Goal: Task Accomplishment & Management: Use online tool/utility

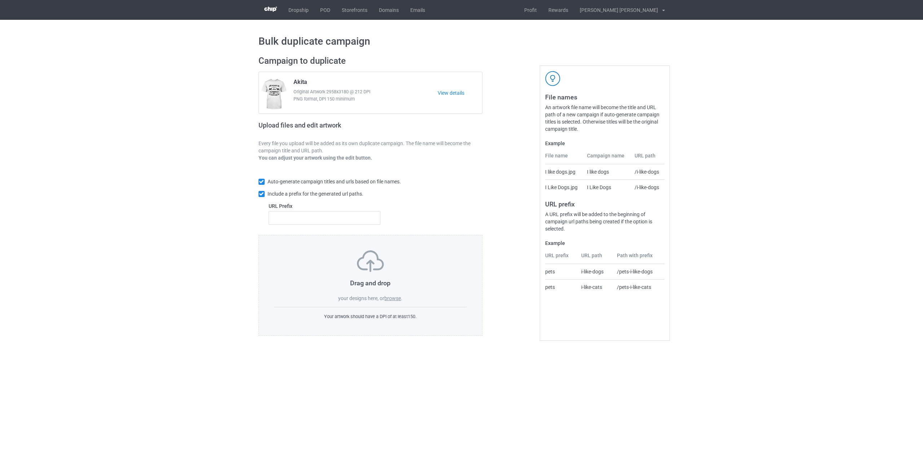
click at [397, 300] on label "browse" at bounding box center [392, 299] width 17 height 6
click at [0, 0] on input "browse" at bounding box center [0, 0] width 0 height 0
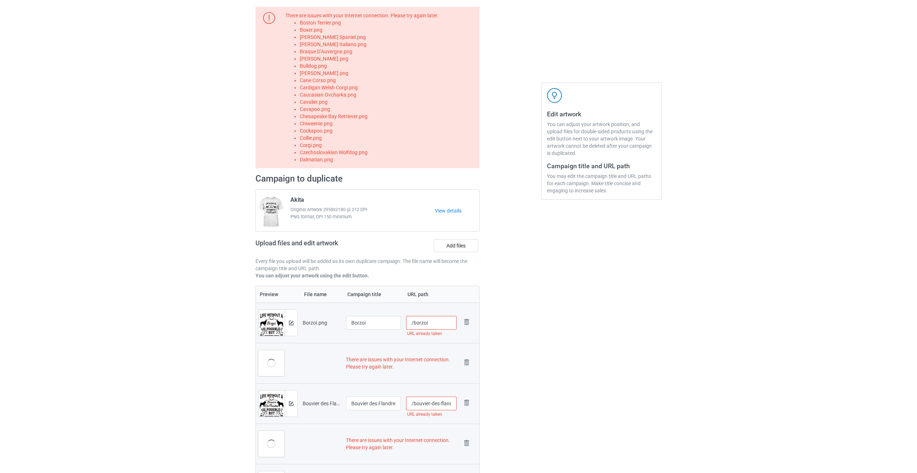
scroll to position [36, 0]
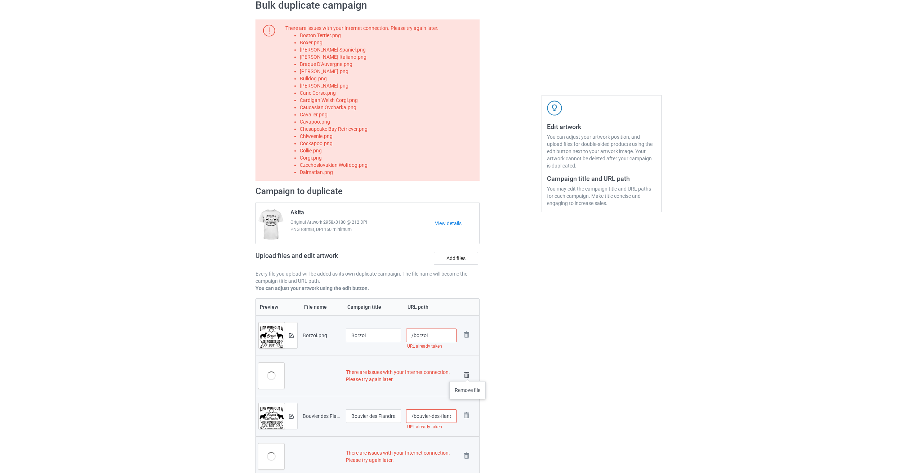
click at [468, 374] on img at bounding box center [467, 375] width 10 height 10
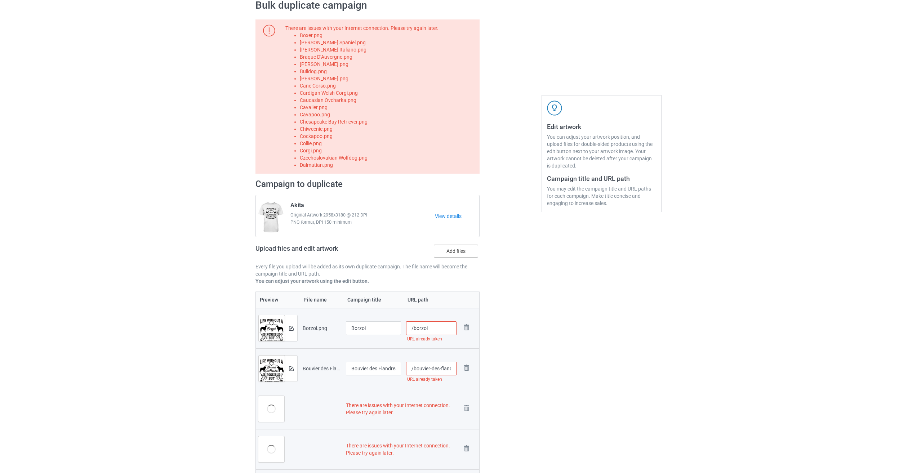
click at [454, 250] on label "Add files" at bounding box center [456, 251] width 44 height 13
click at [0, 0] on input "Add files" at bounding box center [0, 0] width 0 height 0
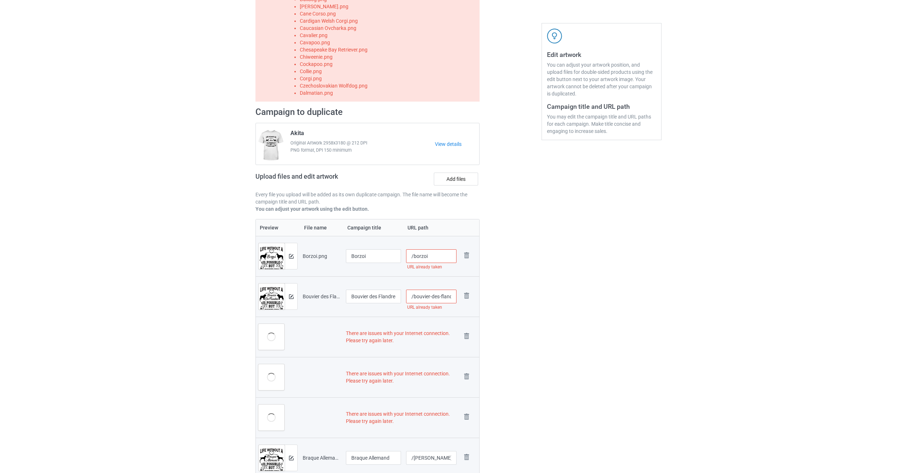
scroll to position [180, 0]
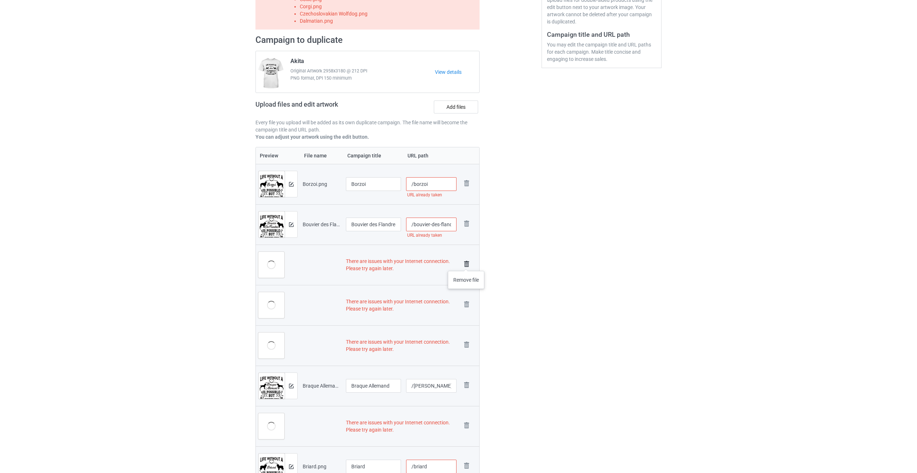
click at [466, 264] on img at bounding box center [467, 264] width 10 height 10
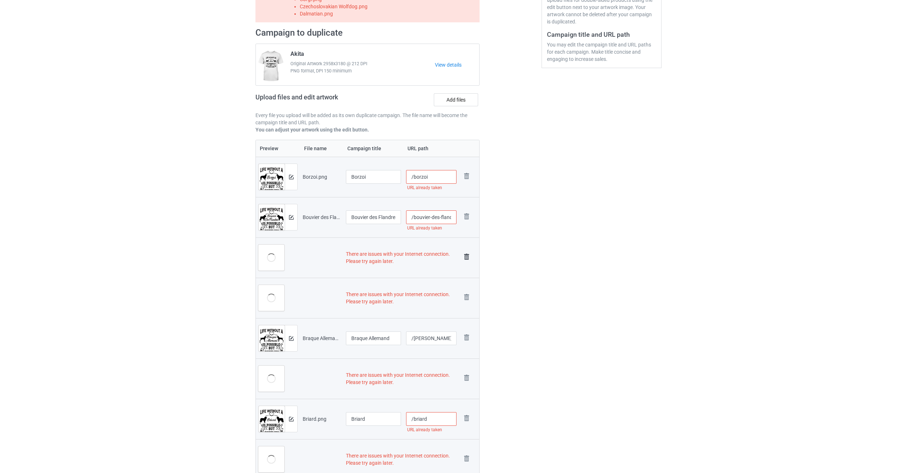
click at [466, 258] on img at bounding box center [467, 257] width 10 height 10
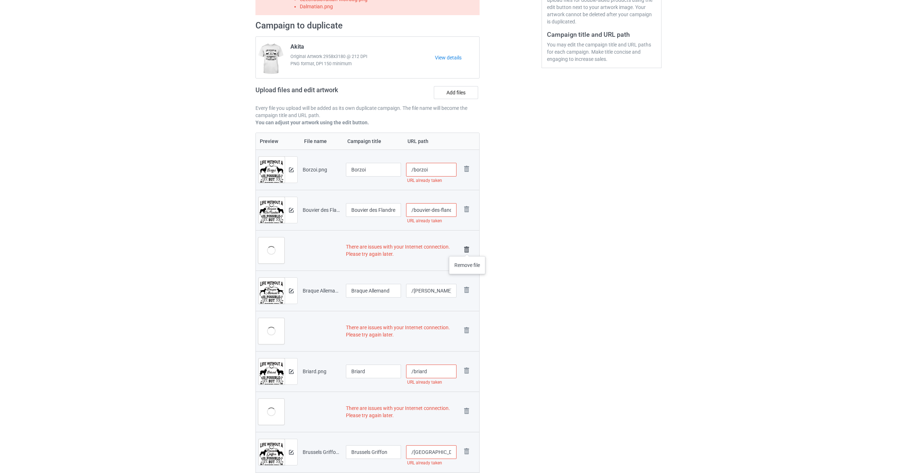
click at [468, 249] on img at bounding box center [467, 250] width 10 height 10
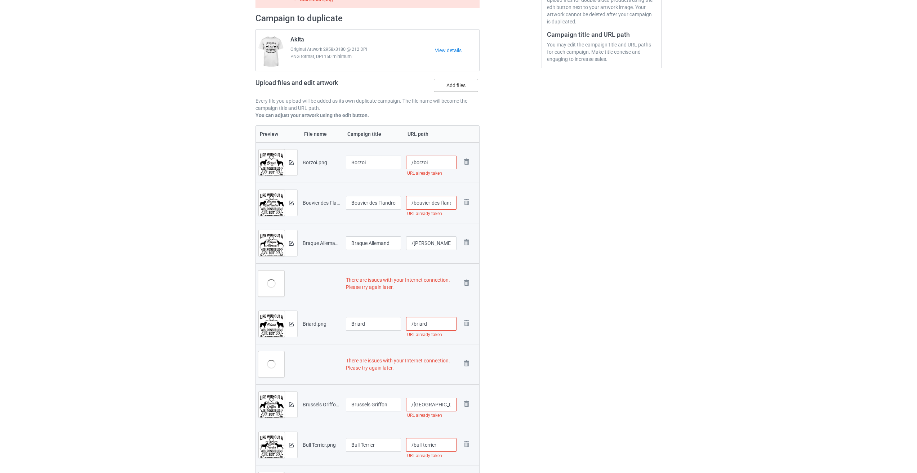
click at [459, 85] on label "Add files" at bounding box center [456, 85] width 44 height 13
click at [0, 0] on input "Add files" at bounding box center [0, 0] width 0 height 0
click at [468, 283] on img at bounding box center [467, 283] width 10 height 10
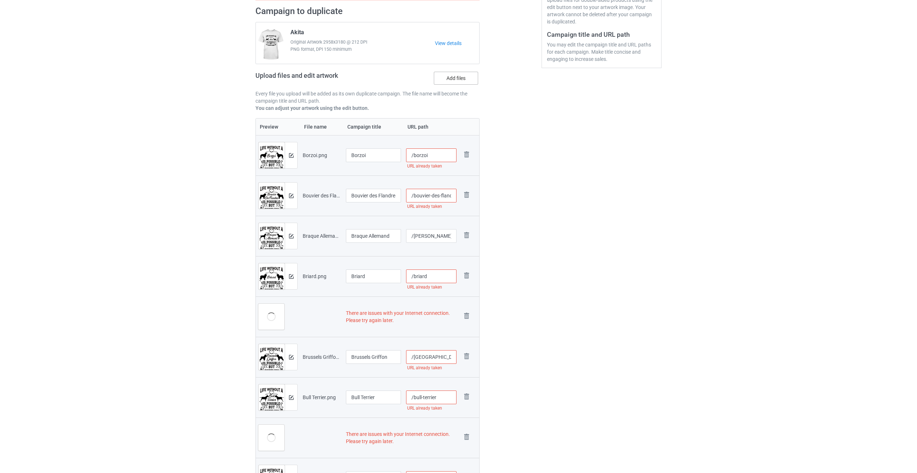
click at [464, 81] on label "Add files" at bounding box center [456, 78] width 44 height 13
click at [0, 0] on input "Add files" at bounding box center [0, 0] width 0 height 0
click at [467, 314] on img at bounding box center [467, 316] width 10 height 10
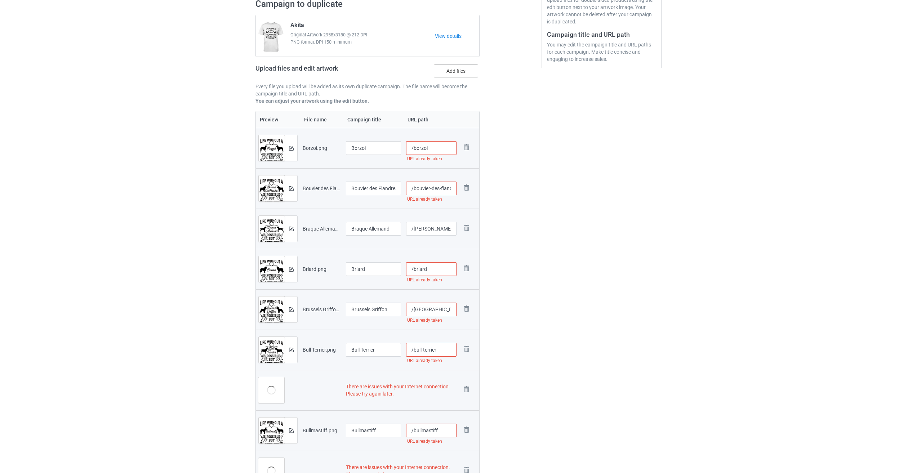
click at [459, 74] on label "Add files" at bounding box center [456, 71] width 44 height 13
click at [0, 0] on input "Add files" at bounding box center [0, 0] width 0 height 0
click at [465, 390] on img at bounding box center [467, 390] width 10 height 10
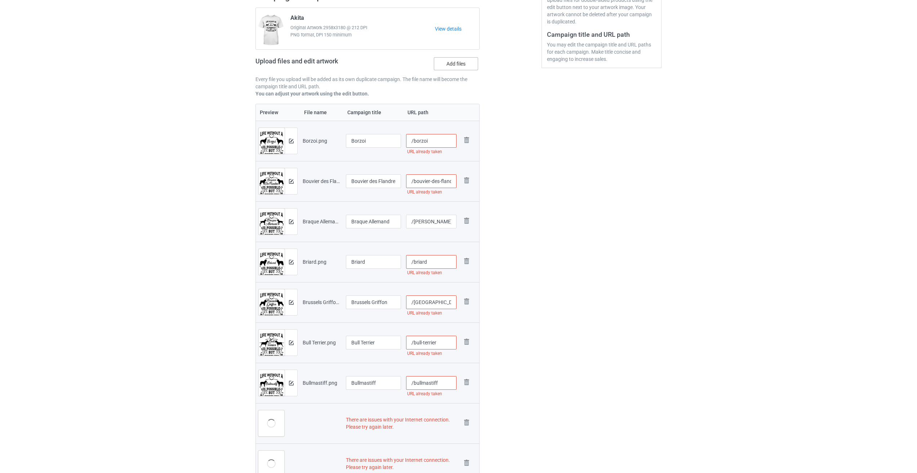
click at [454, 66] on label "Add files" at bounding box center [456, 63] width 44 height 13
click at [0, 0] on input "Add files" at bounding box center [0, 0] width 0 height 0
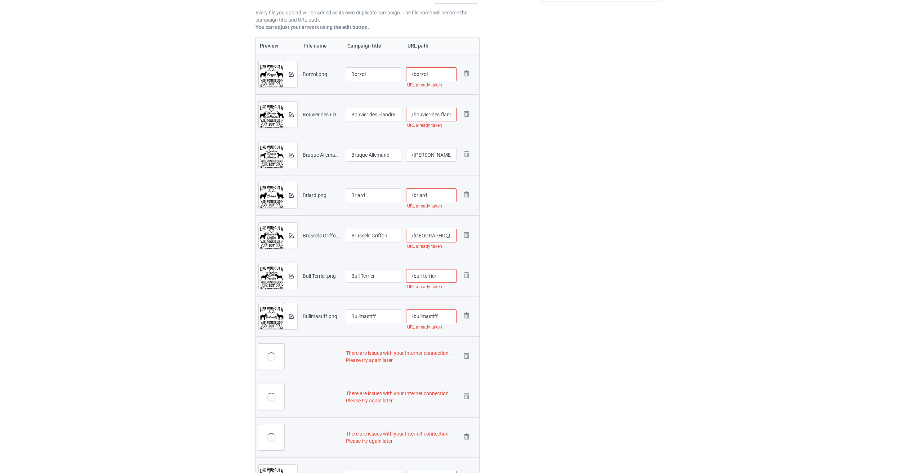
scroll to position [288, 0]
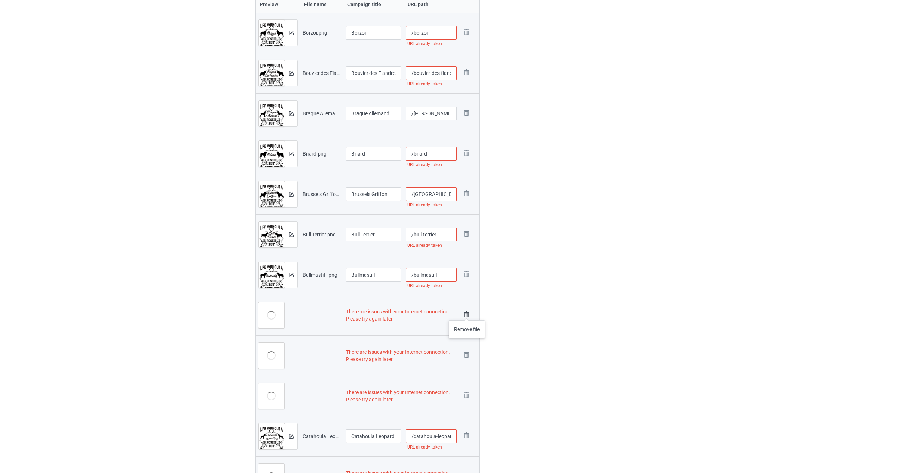
click at [467, 313] on img at bounding box center [467, 315] width 10 height 10
click at [0, 0] on img at bounding box center [0, 0] width 0 height 0
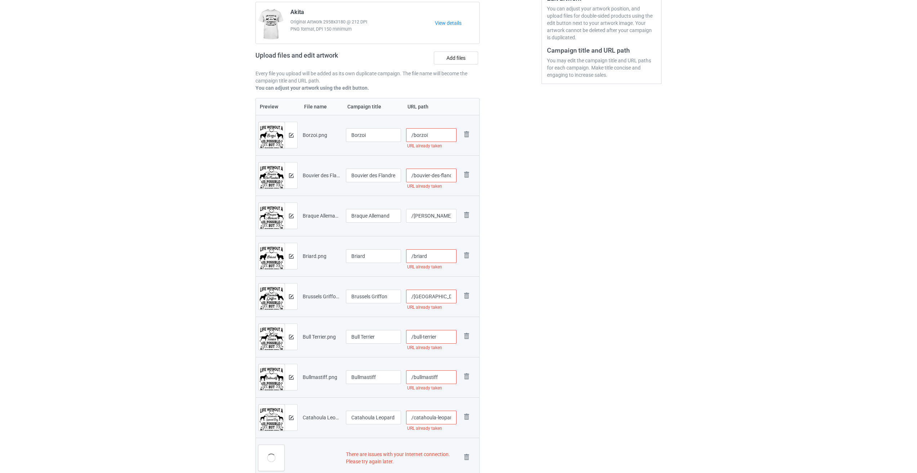
scroll to position [50, 0]
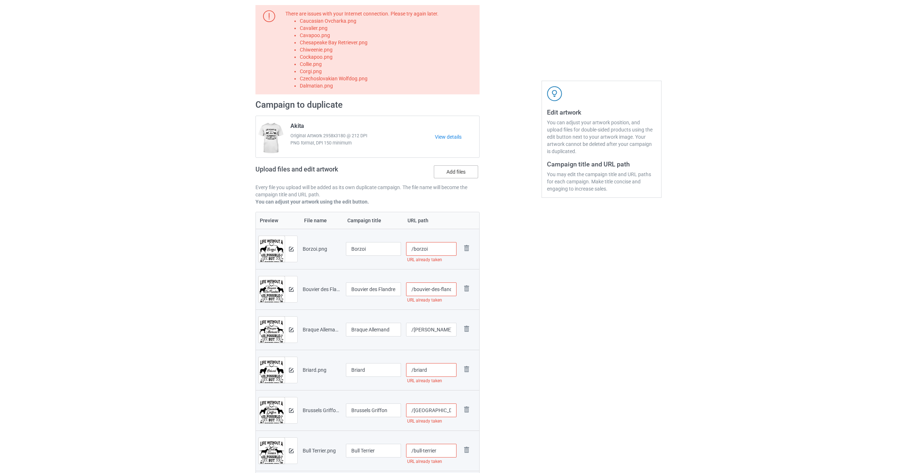
click at [456, 171] on label "Add files" at bounding box center [456, 171] width 44 height 13
click at [0, 0] on input "Add files" at bounding box center [0, 0] width 0 height 0
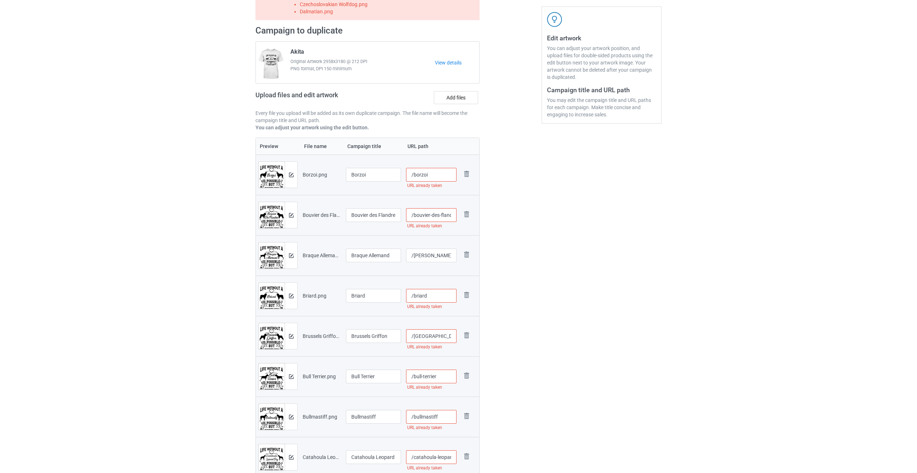
scroll to position [267, 0]
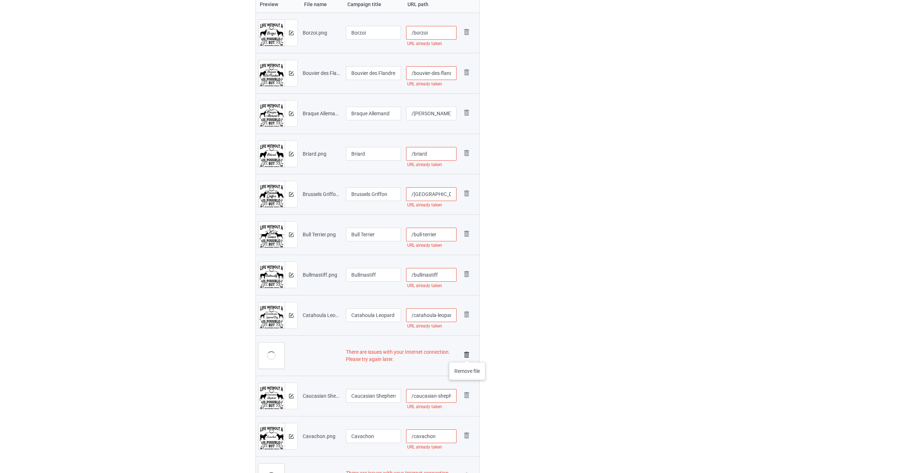
click at [468, 355] on img at bounding box center [467, 355] width 10 height 10
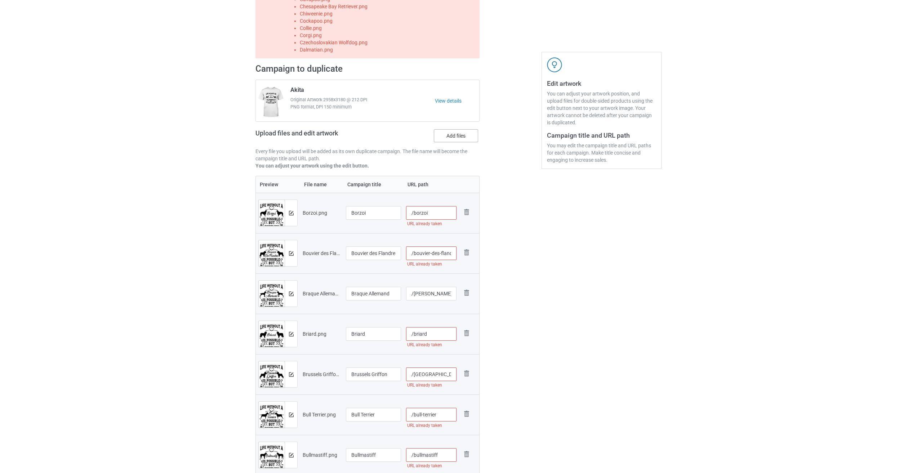
click at [462, 138] on label "Add files" at bounding box center [456, 135] width 44 height 13
click at [0, 0] on input "Add files" at bounding box center [0, 0] width 0 height 0
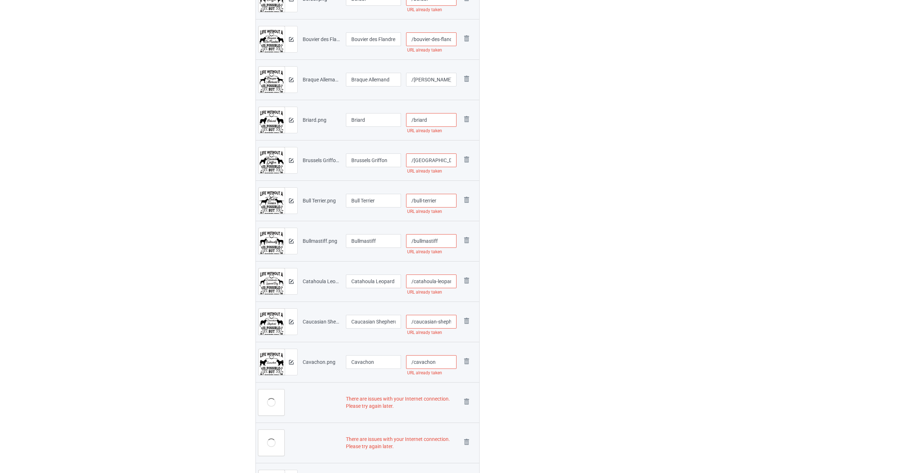
scroll to position [368, 0]
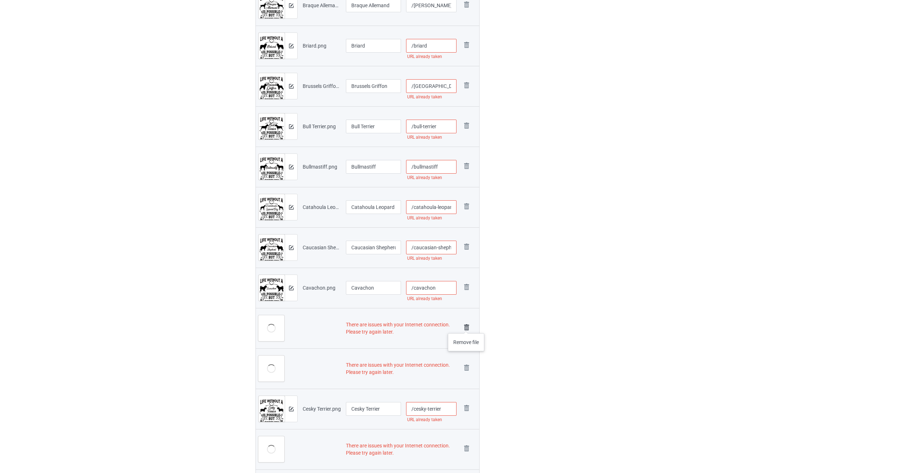
click at [466, 326] on img at bounding box center [467, 328] width 10 height 10
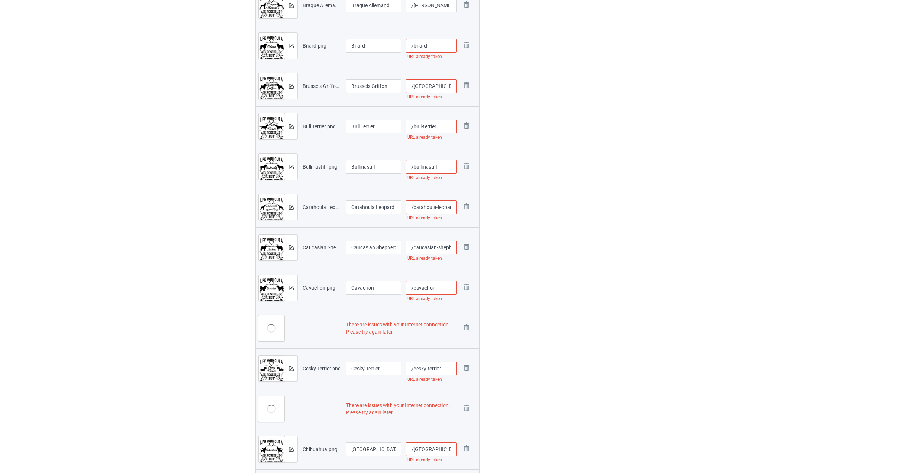
click at [0, 0] on img at bounding box center [0, 0] width 0 height 0
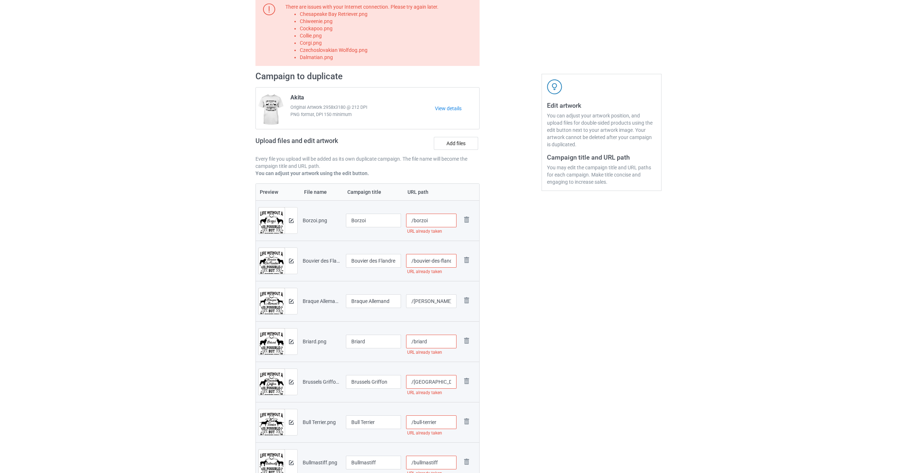
scroll to position [0, 0]
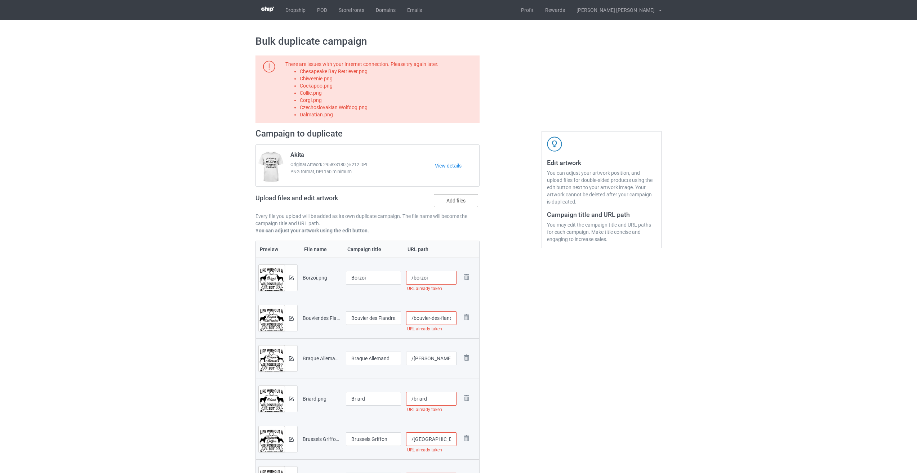
click at [462, 200] on label "Add files" at bounding box center [456, 200] width 44 height 13
click at [0, 0] on input "Add files" at bounding box center [0, 0] width 0 height 0
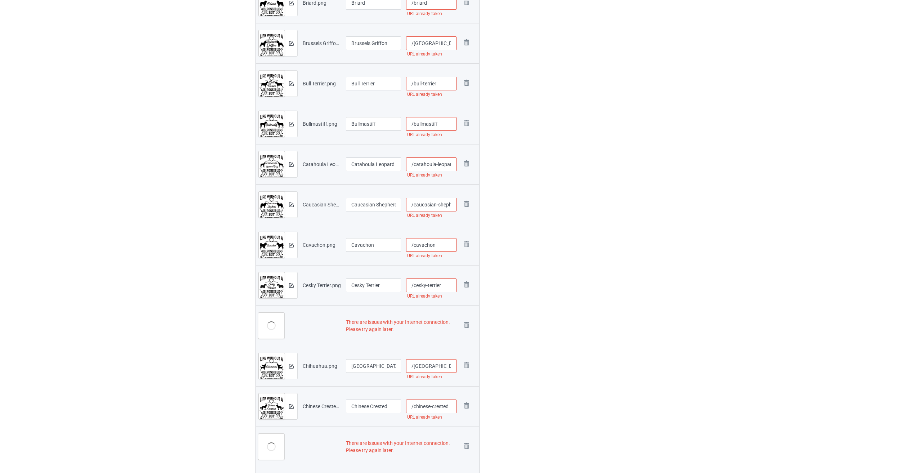
scroll to position [397, 0]
click at [466, 324] on img at bounding box center [467, 325] width 10 height 10
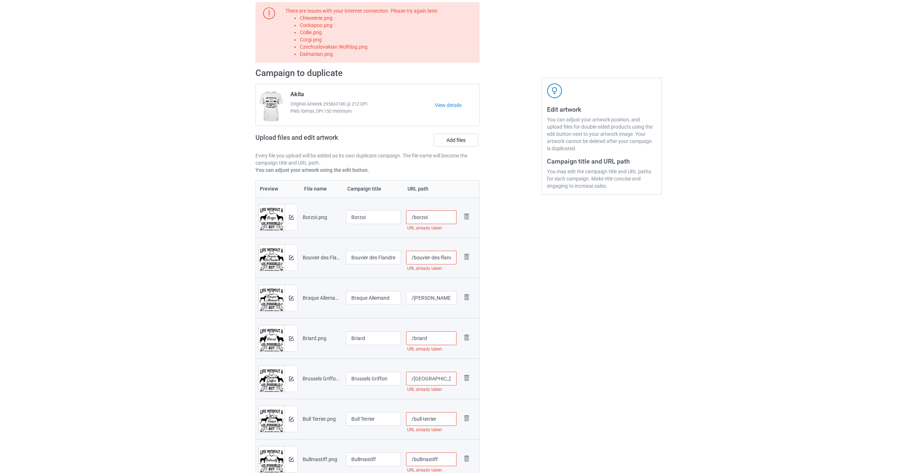
scroll to position [0, 0]
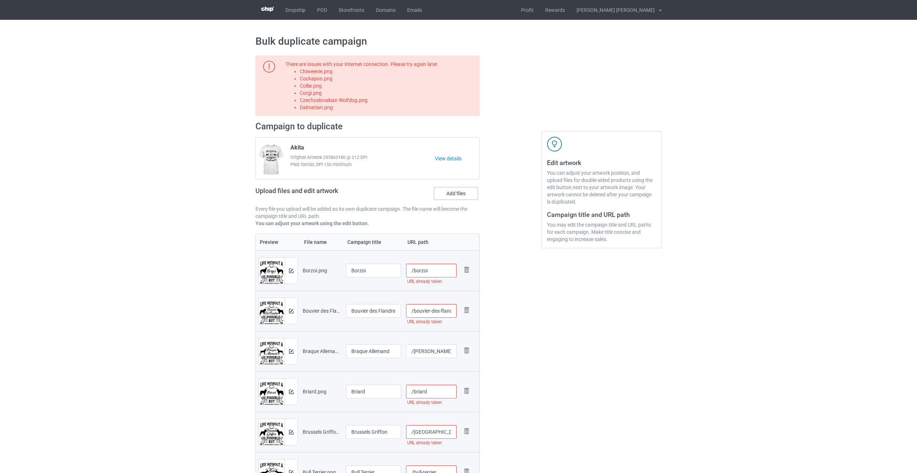
click at [456, 197] on label "Add files" at bounding box center [456, 193] width 44 height 13
click at [0, 0] on input "Add files" at bounding box center [0, 0] width 0 height 0
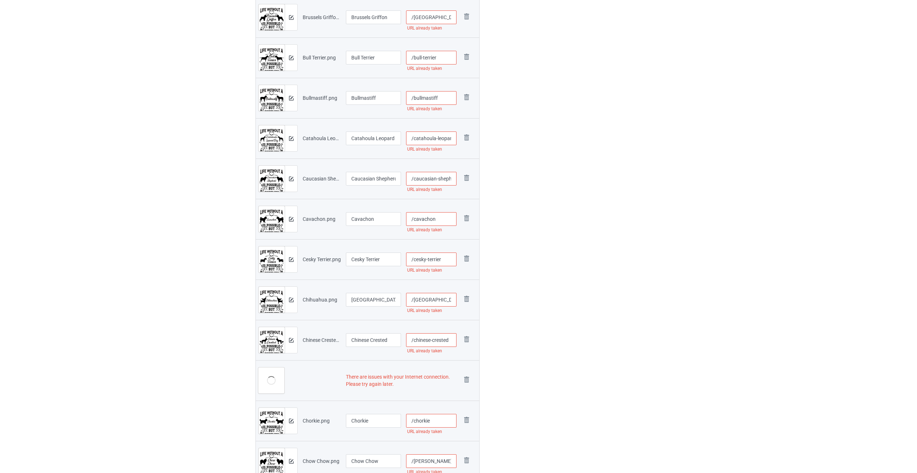
scroll to position [433, 0]
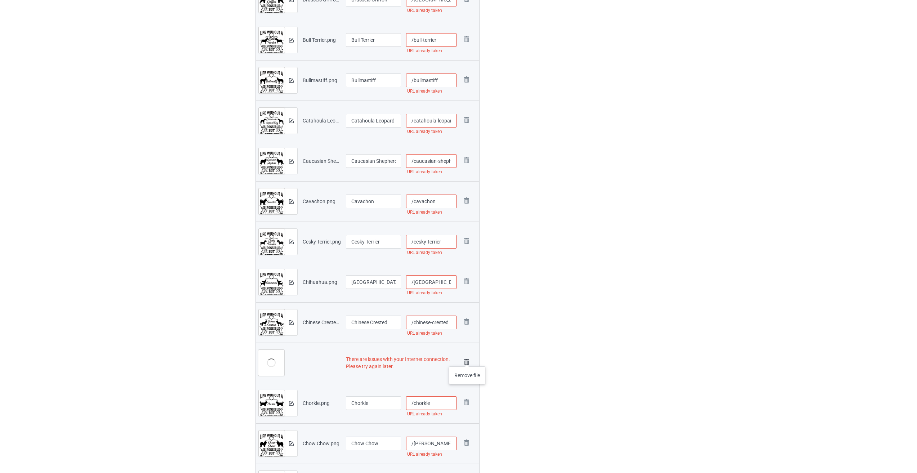
click at [468, 359] on img at bounding box center [467, 362] width 10 height 10
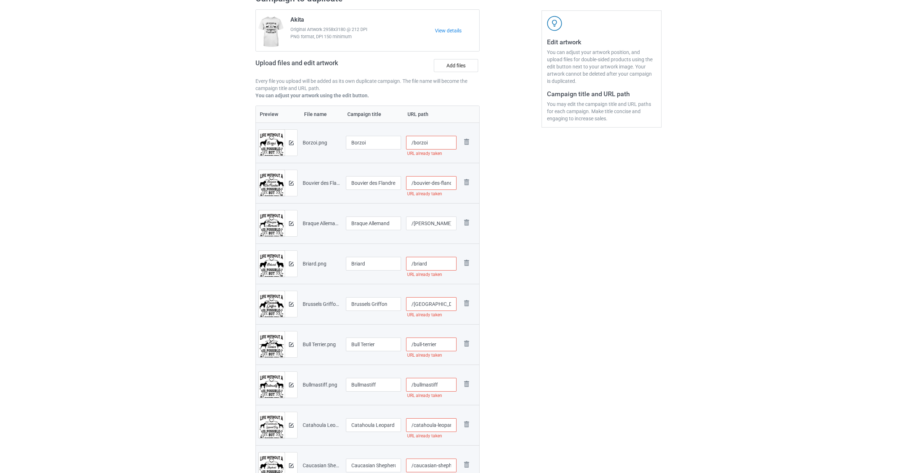
scroll to position [0, 0]
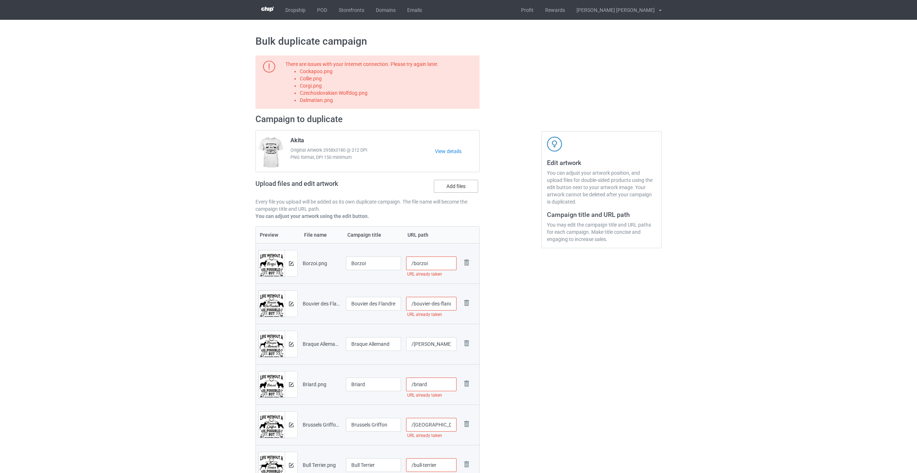
click at [464, 189] on label "Add files" at bounding box center [456, 186] width 44 height 13
click at [0, 0] on input "Add files" at bounding box center [0, 0] width 0 height 0
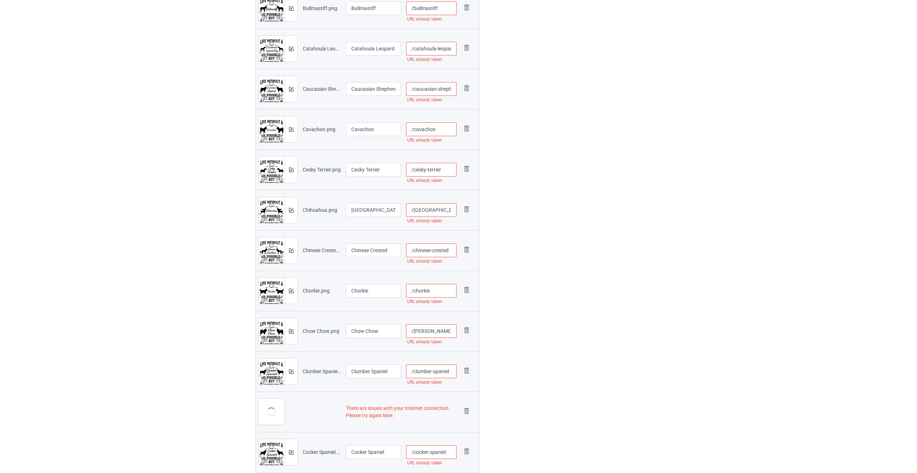
scroll to position [505, 0]
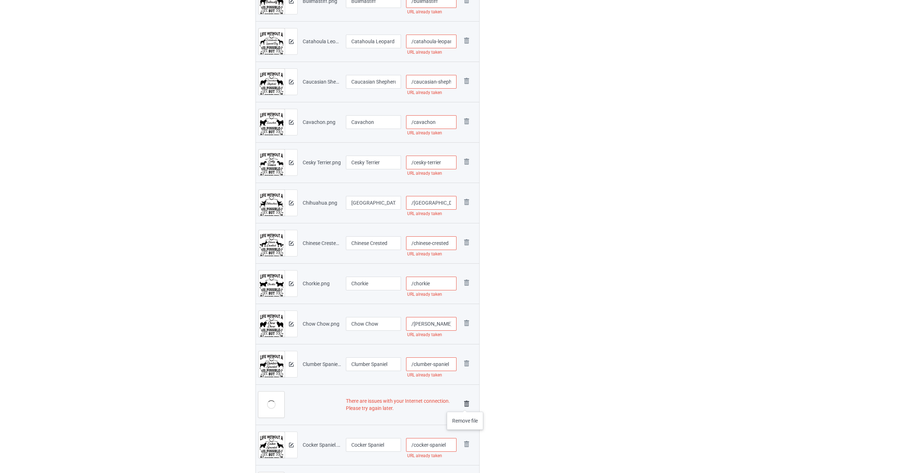
click at [465, 405] on img at bounding box center [467, 404] width 10 height 10
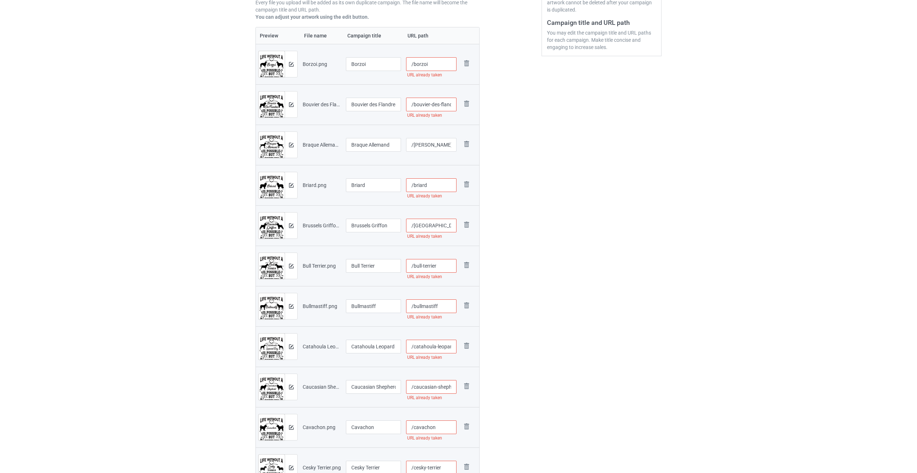
scroll to position [101, 0]
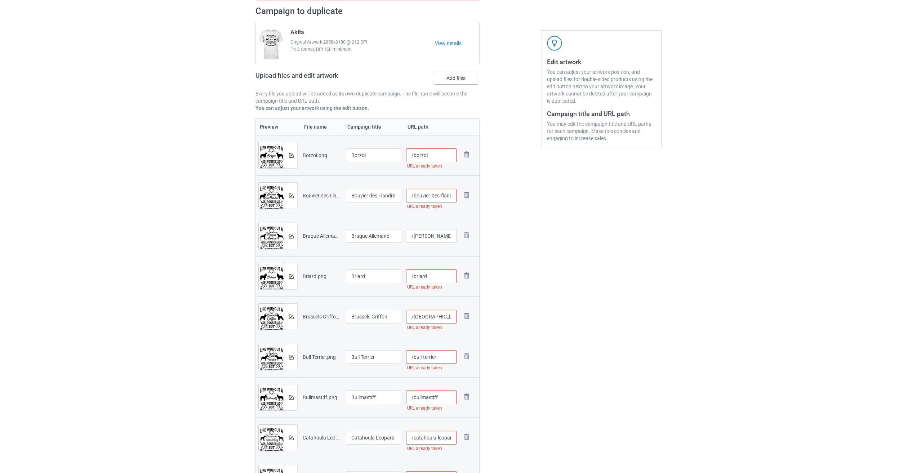
click at [461, 79] on label "Add files" at bounding box center [456, 78] width 44 height 13
click at [0, 0] on input "Add files" at bounding box center [0, 0] width 0 height 0
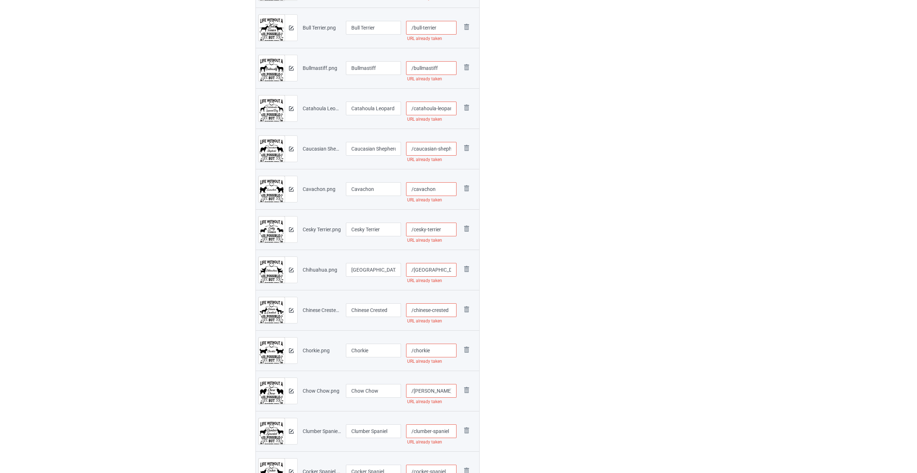
scroll to position [606, 0]
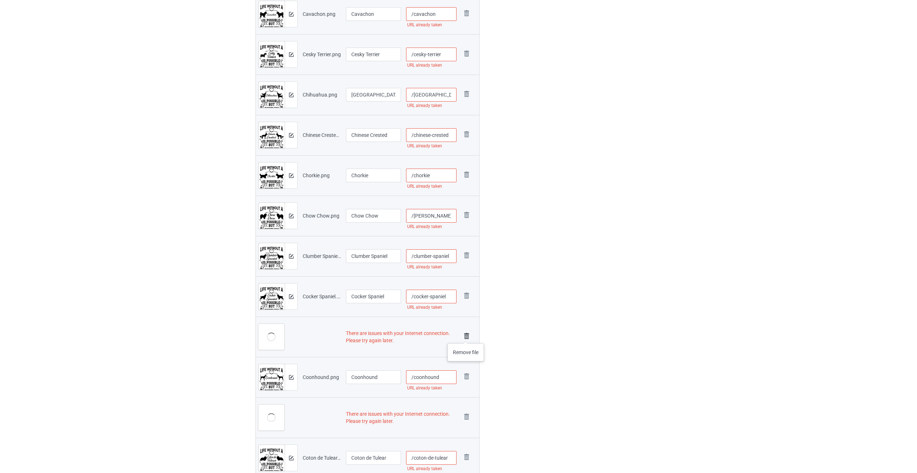
click at [466, 336] on img at bounding box center [467, 336] width 10 height 10
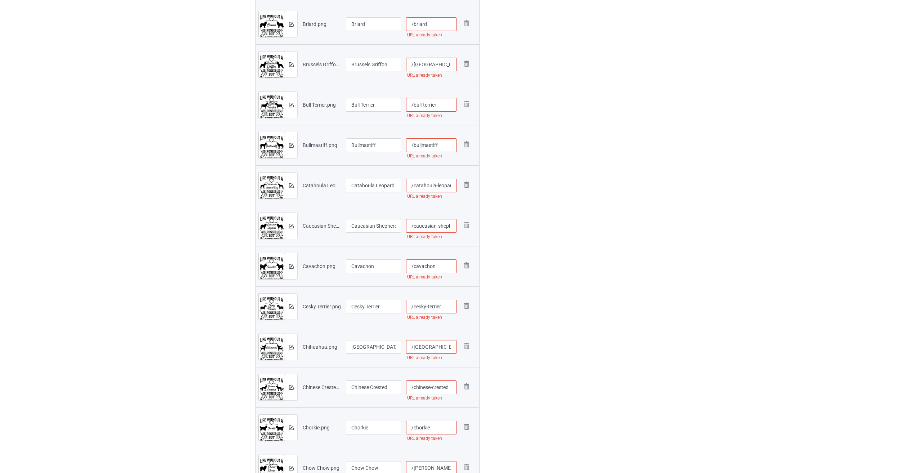
scroll to position [94, 0]
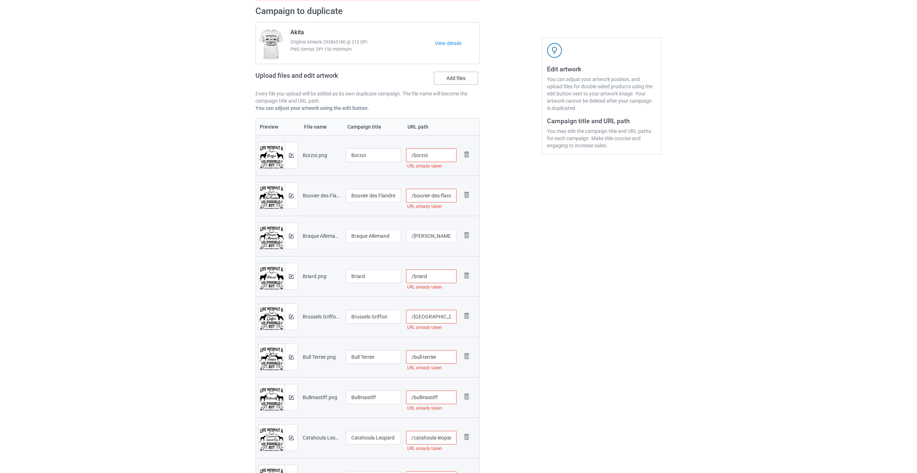
click at [456, 79] on label "Add files" at bounding box center [456, 78] width 44 height 13
click at [0, 0] on input "Add files" at bounding box center [0, 0] width 0 height 0
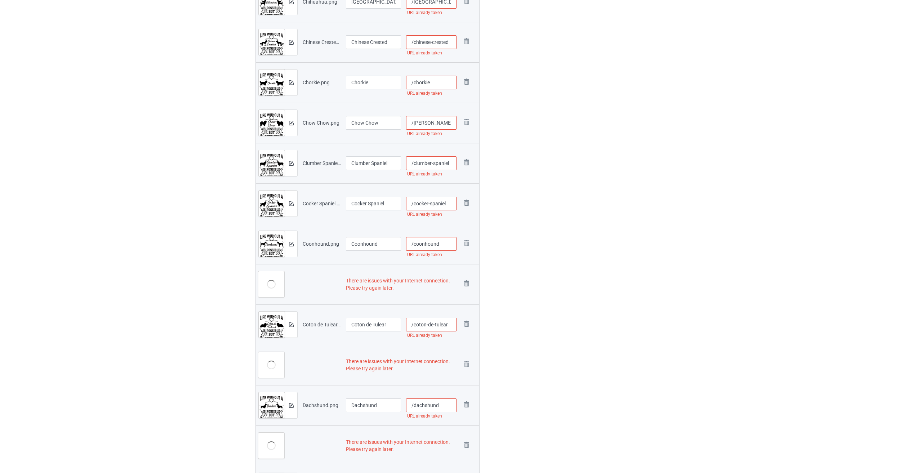
scroll to position [707, 0]
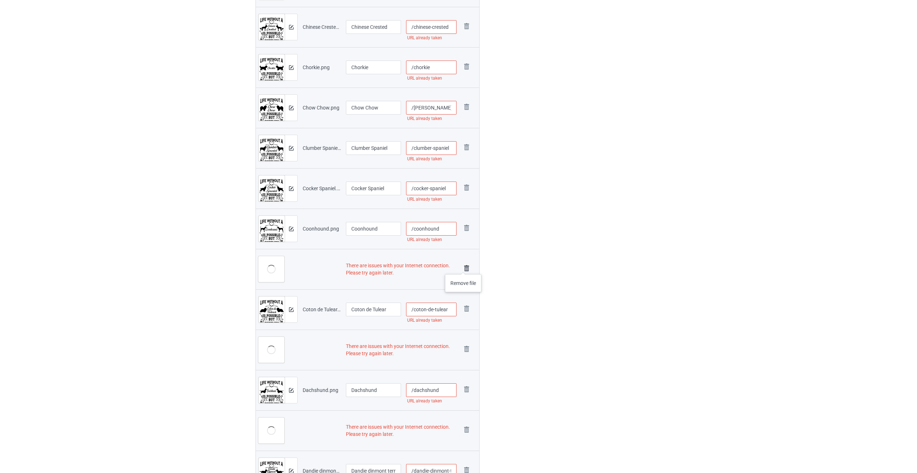
click at [464, 267] on img at bounding box center [467, 268] width 10 height 10
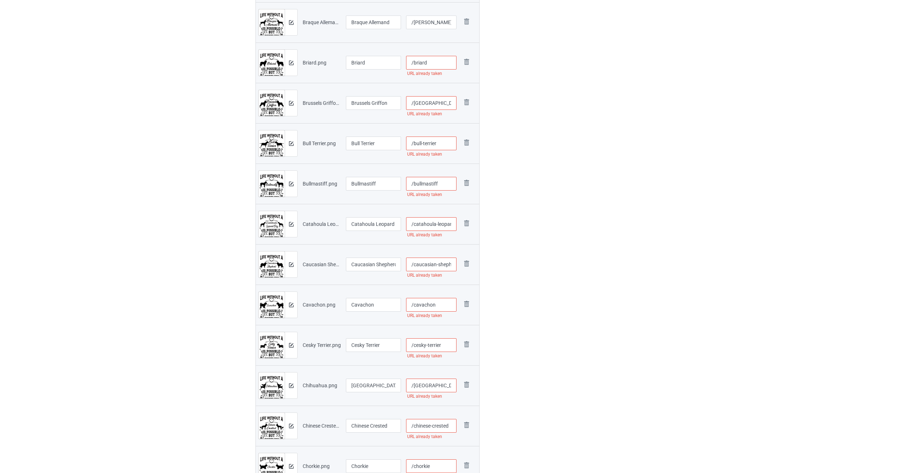
scroll to position [87, 0]
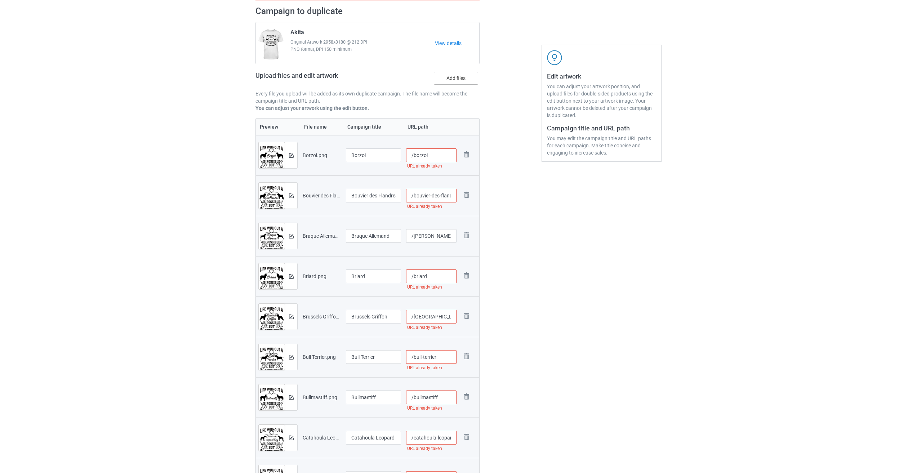
click at [464, 78] on label "Add files" at bounding box center [456, 78] width 44 height 13
click at [0, 0] on input "Add files" at bounding box center [0, 0] width 0 height 0
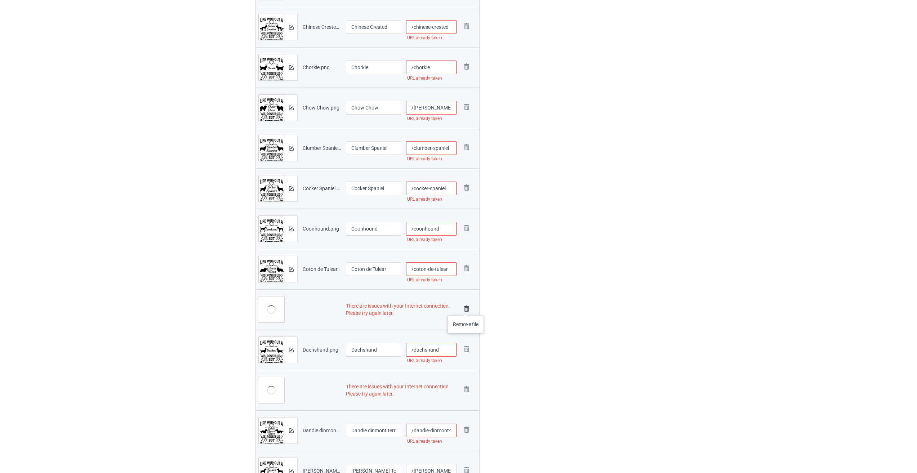
click at [466, 308] on img at bounding box center [467, 309] width 10 height 10
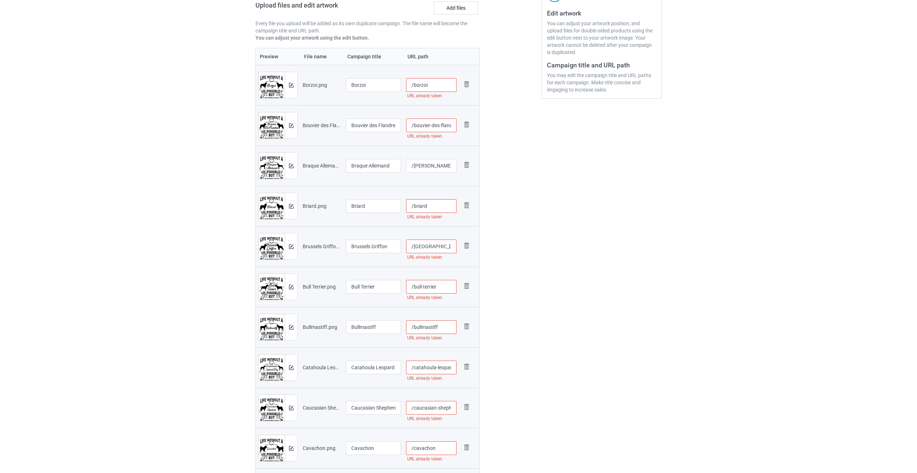
scroll to position [43, 0]
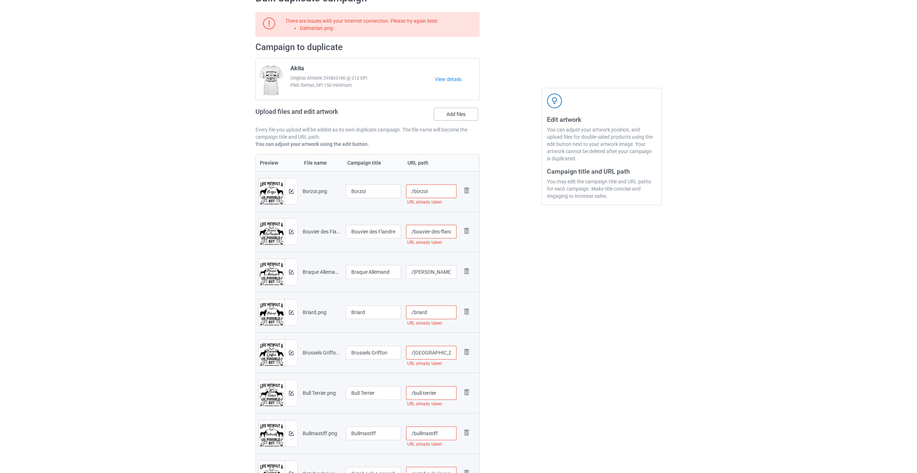
click at [445, 117] on label "Add files" at bounding box center [456, 114] width 44 height 13
click at [0, 0] on input "Add files" at bounding box center [0, 0] width 0 height 0
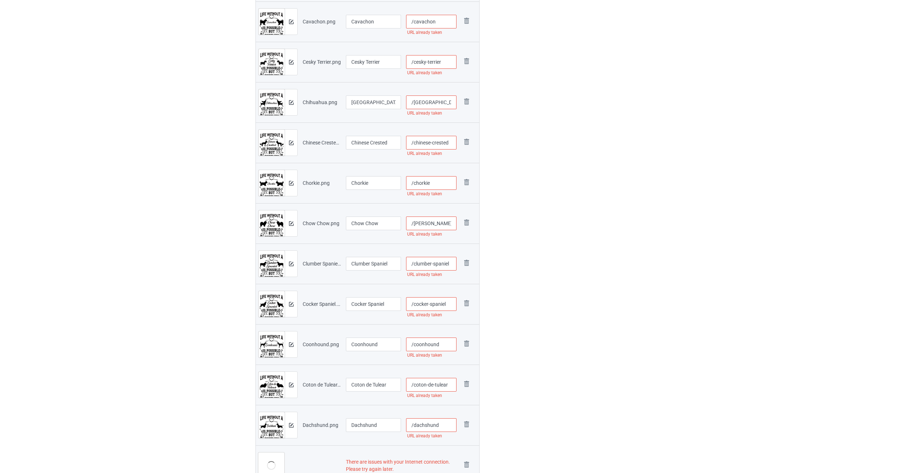
scroll to position [728, 0]
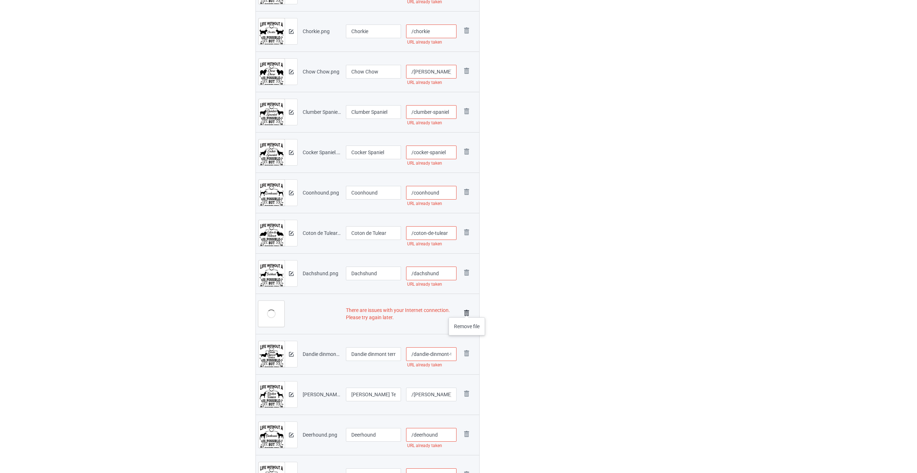
click at [467, 310] on img at bounding box center [467, 313] width 10 height 10
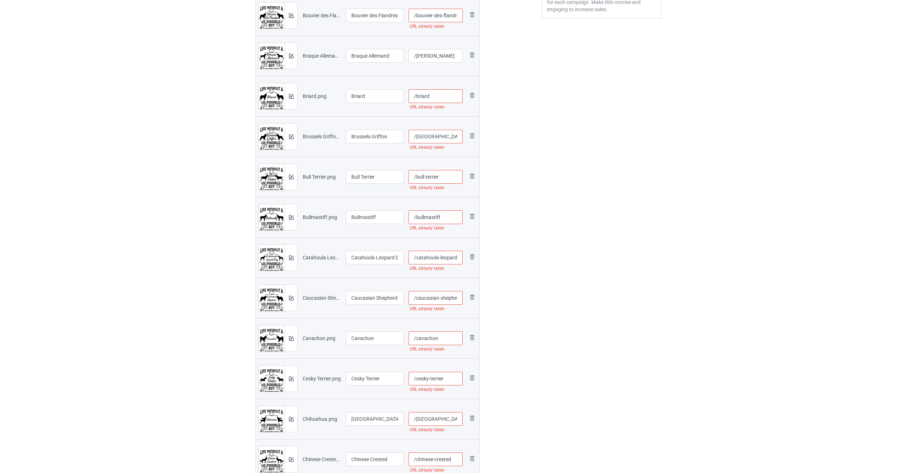
scroll to position [14, 0]
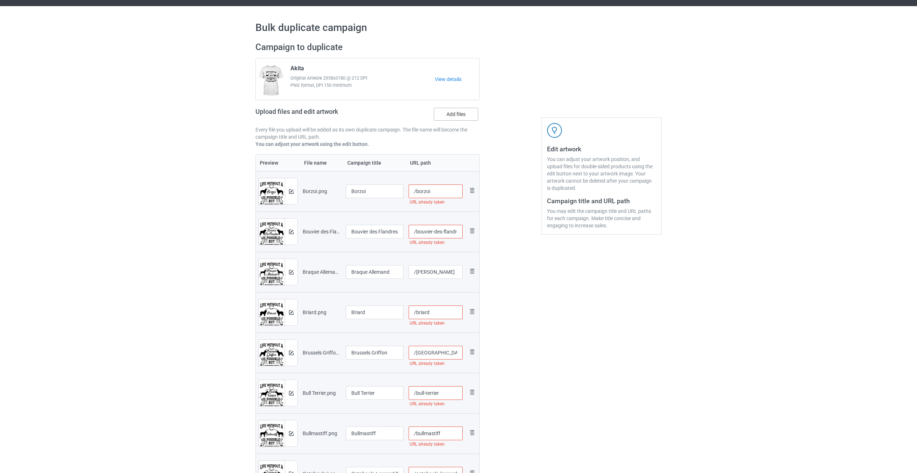
click at [456, 115] on label "Add files" at bounding box center [456, 114] width 44 height 13
click at [0, 0] on input "Add files" at bounding box center [0, 0] width 0 height 0
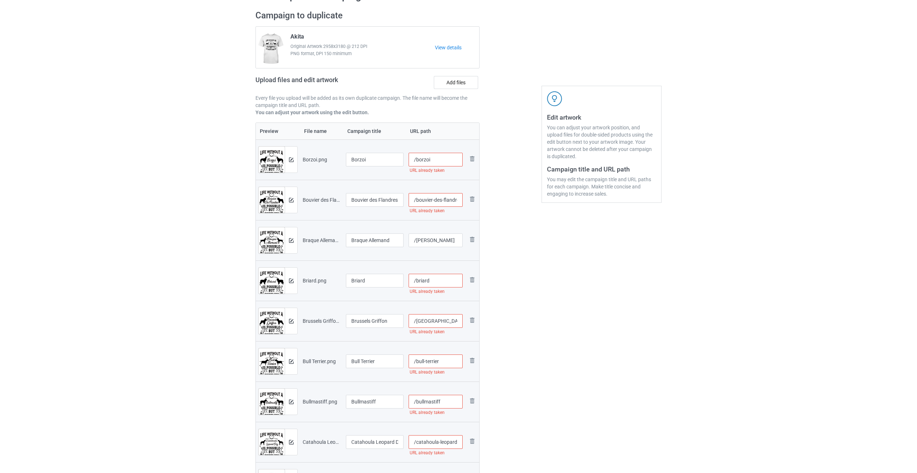
scroll to position [0, 0]
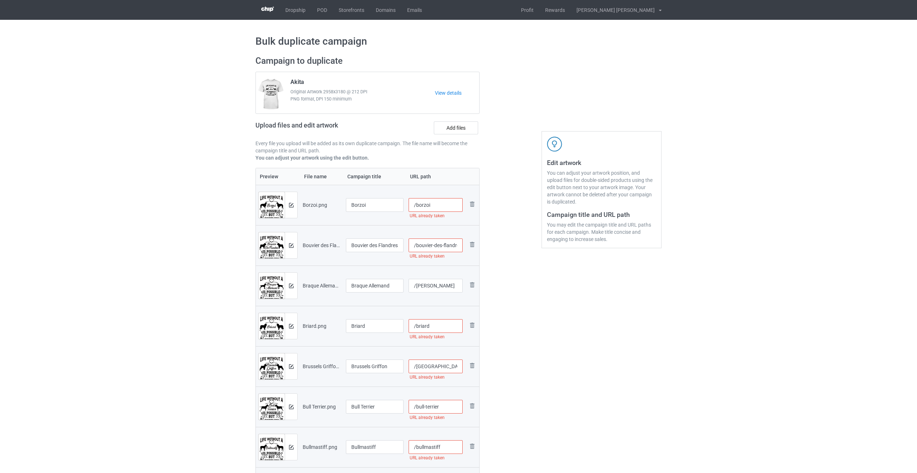
click at [443, 204] on input "/borzoi" at bounding box center [436, 205] width 54 height 14
drag, startPoint x: 440, startPoint y: 207, endPoint x: 430, endPoint y: 206, distance: 10.5
click at [430, 206] on input "/borzoi-lif2" at bounding box center [436, 205] width 54 height 14
type input "/borzoi-lif2"
click at [444, 248] on input "/bouvier-des-flandres" at bounding box center [436, 246] width 54 height 14
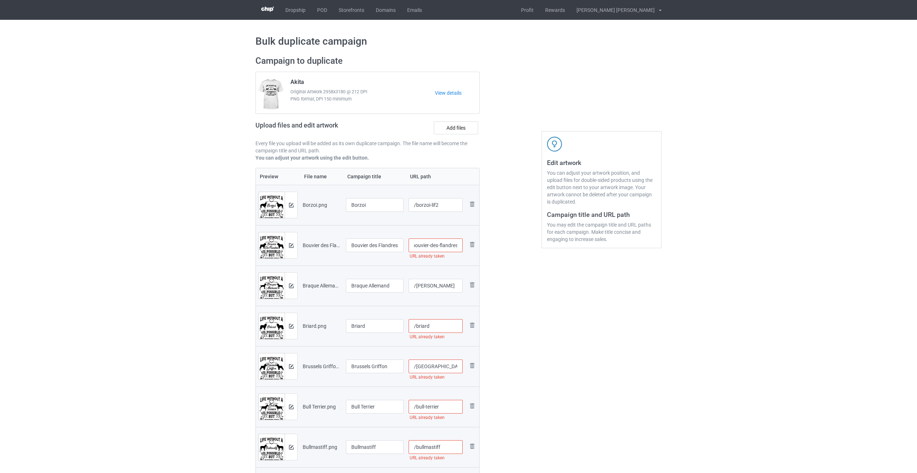
paste input "-lif2"
type input "/bouvier-des-flandres-lif2"
click at [458, 286] on input "/[PERSON_NAME]" at bounding box center [436, 286] width 54 height 14
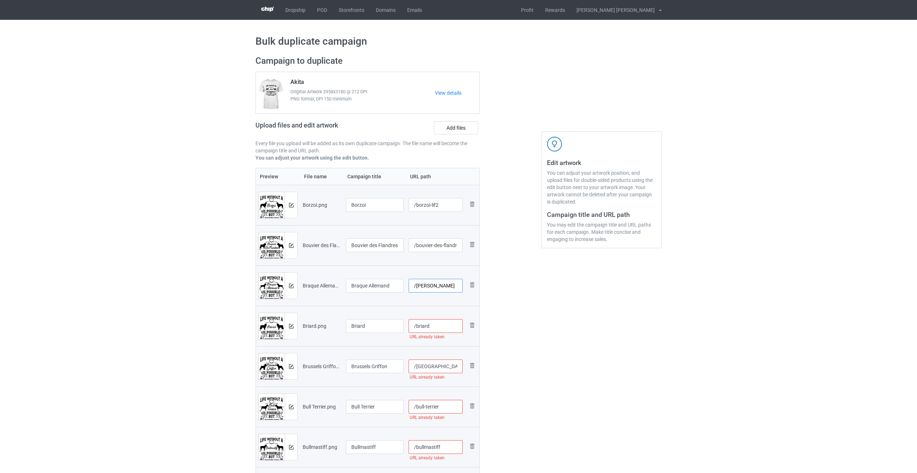
paste input "-lif2"
type input "/[PERSON_NAME]-lif2"
click at [453, 325] on input "/briard" at bounding box center [436, 326] width 54 height 14
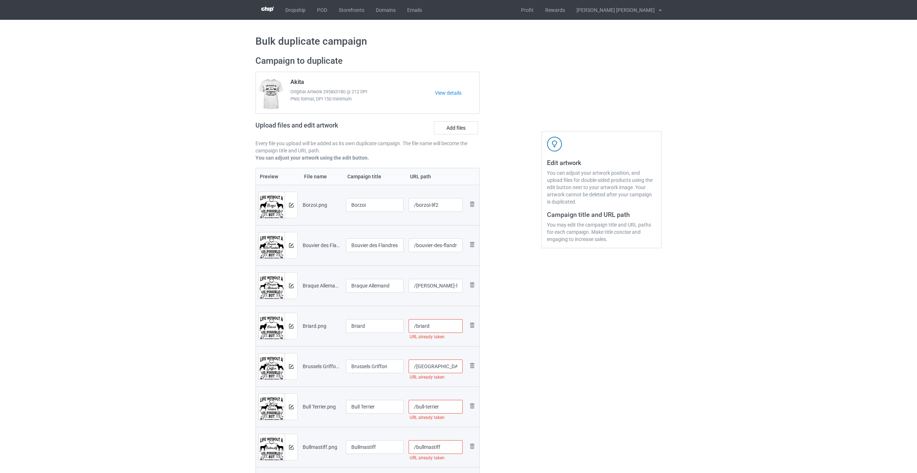
paste input "-lif2"
type input "/briard-lif2"
click at [459, 368] on input "/[GEOGRAPHIC_DATA]-griffon" at bounding box center [436, 367] width 54 height 14
paste input "-lif2"
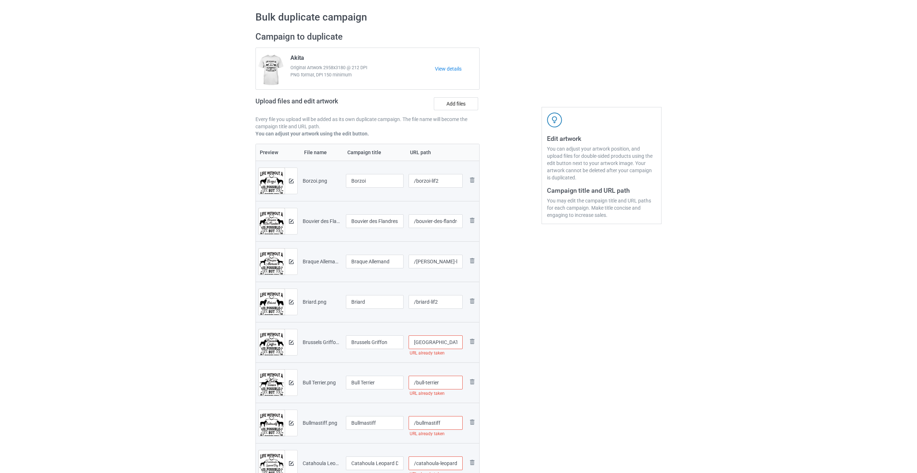
scroll to position [36, 0]
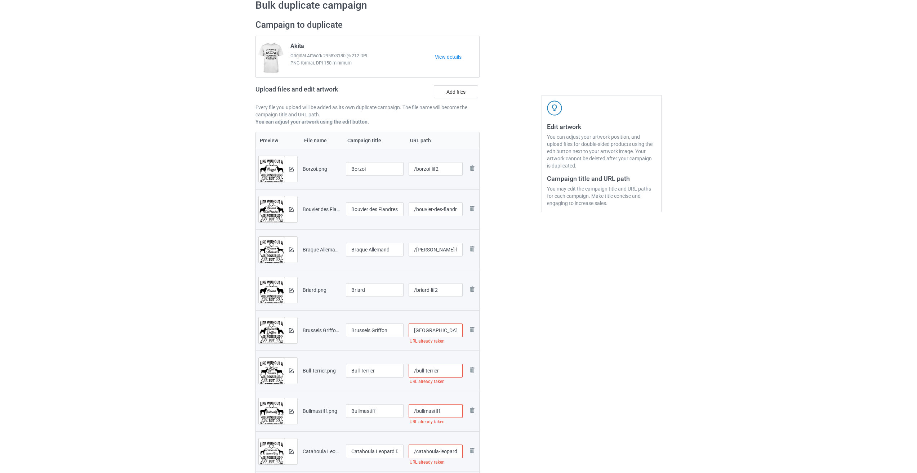
type input "/[GEOGRAPHIC_DATA]-griffon-lif2"
click at [451, 368] on input "/bull-terrier" at bounding box center [436, 371] width 54 height 14
paste input "-lif2"
type input "/bull-terrier-lif2"
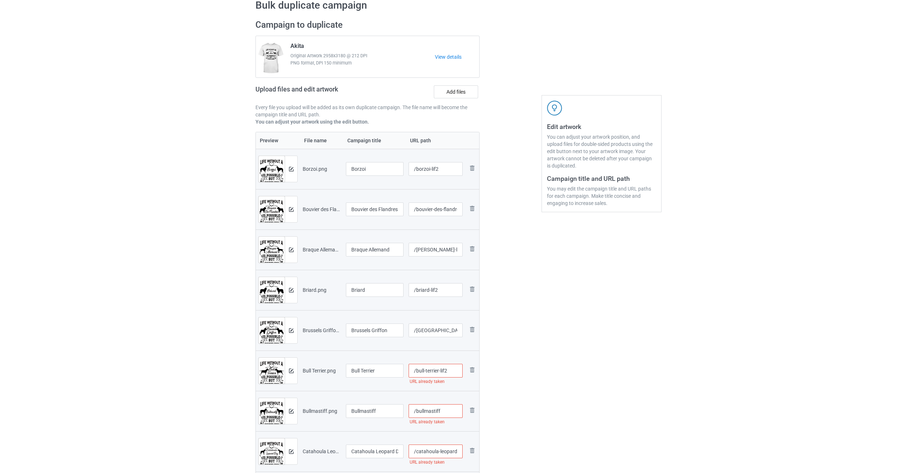
click at [451, 412] on input "/bullmastiff" at bounding box center [436, 411] width 54 height 14
paste input "-lif2"
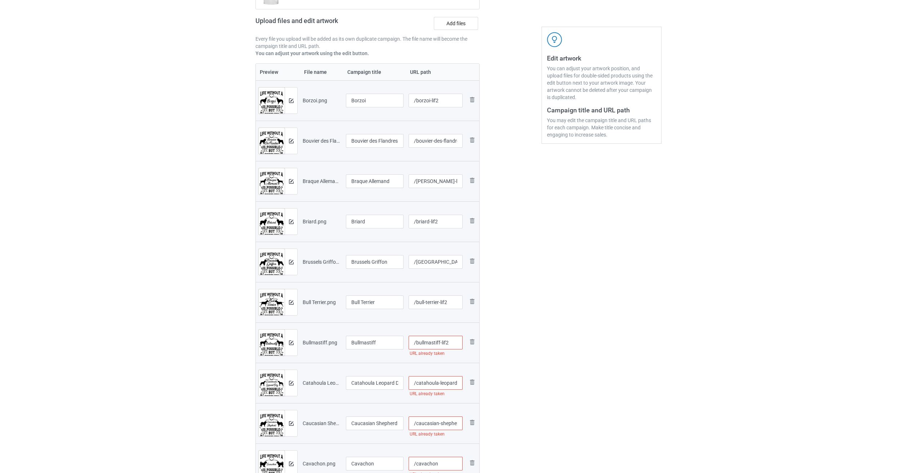
scroll to position [144, 0]
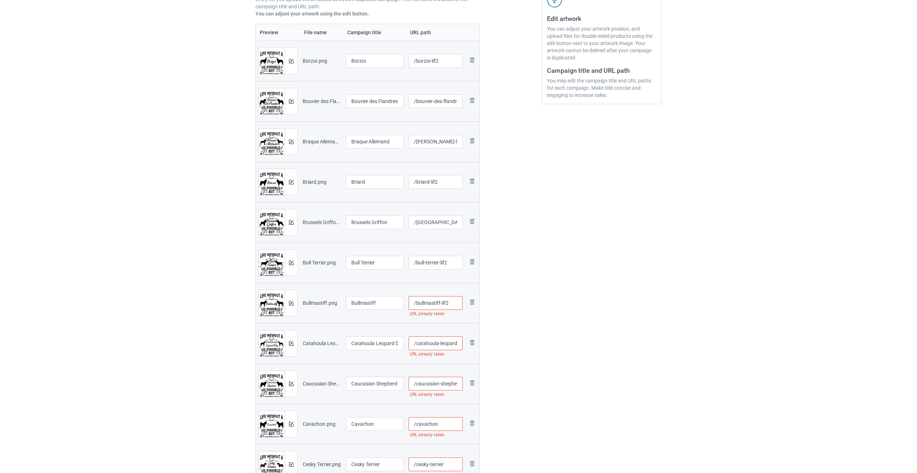
type input "/bullmastiff-lif2"
click at [444, 344] on input "/catahoula-leopard-dog" at bounding box center [436, 344] width 54 height 14
paste input "-lif2"
type input "/catahoula-leopard-dog-lif2"
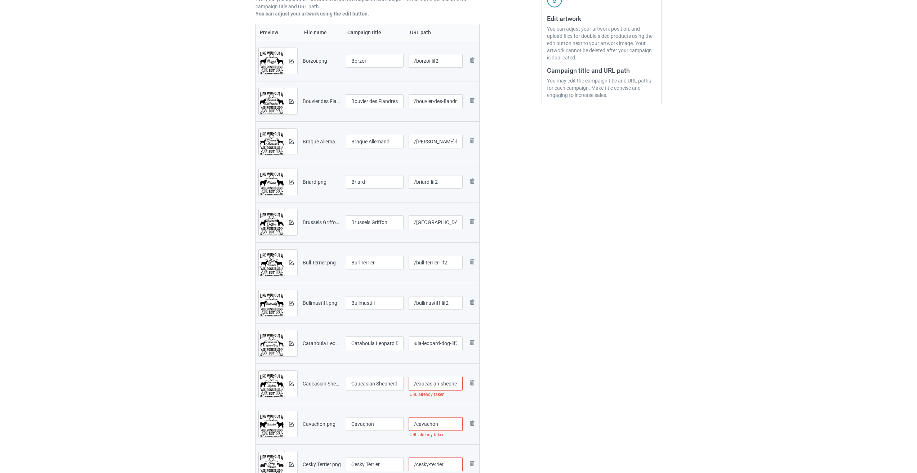
click at [448, 386] on input "/caucasian-shepherd" at bounding box center [436, 384] width 54 height 14
paste input "-lif2"
type input "/caucasian-shepherd-lif2"
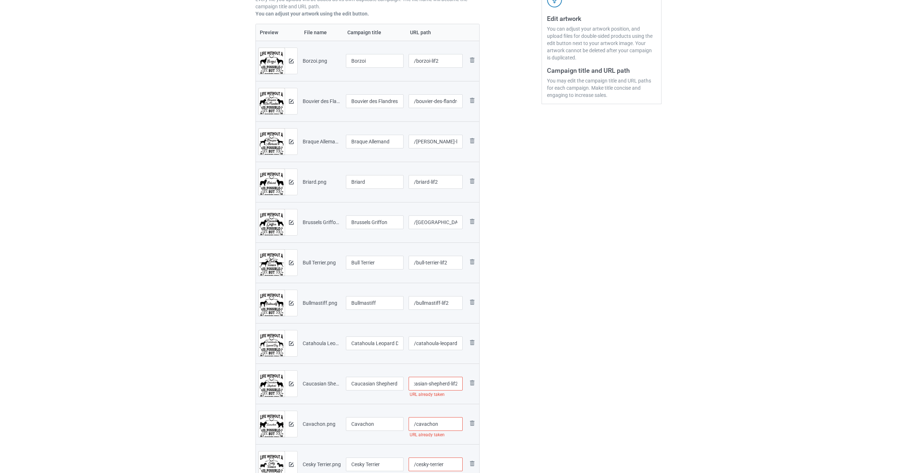
scroll to position [0, 0]
click at [443, 426] on input "/cavachon" at bounding box center [436, 424] width 54 height 14
paste input "-lif2"
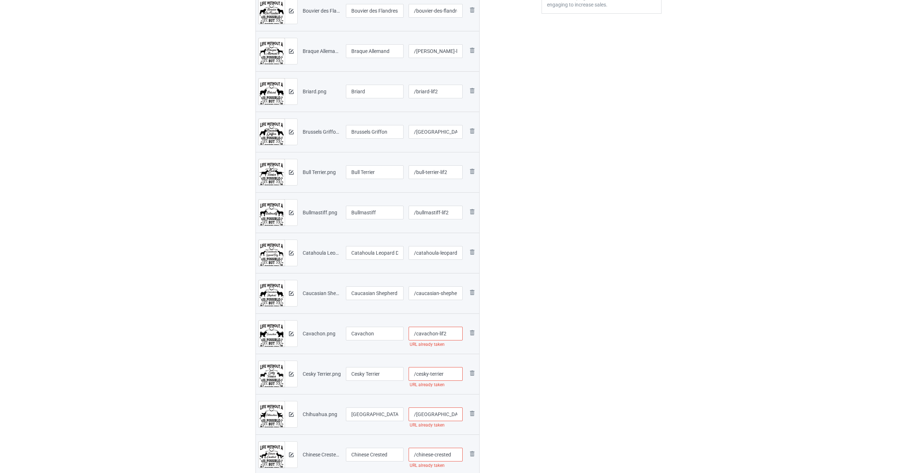
scroll to position [252, 0]
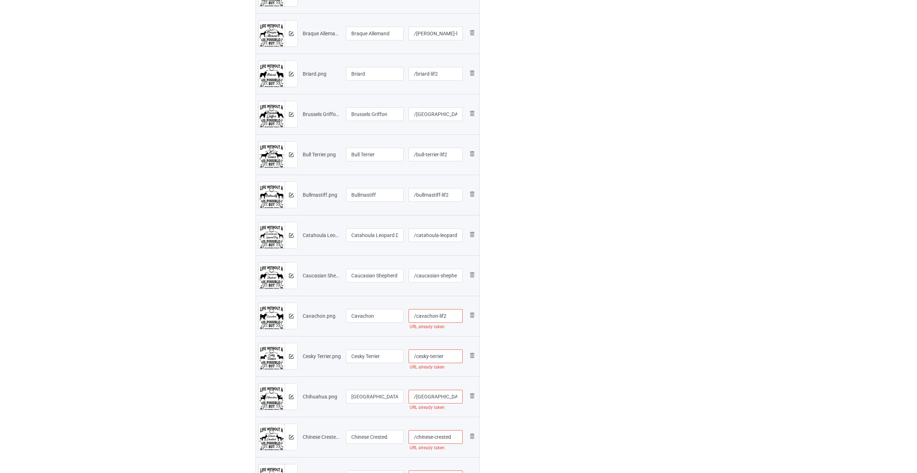
type input "/cavachon-lif2"
click at [451, 355] on input "/cesky-terrier" at bounding box center [436, 357] width 54 height 14
paste input "-lif2"
type input "/cesky-terrier-lif2"
click at [452, 398] on input "/[GEOGRAPHIC_DATA]" at bounding box center [436, 397] width 54 height 14
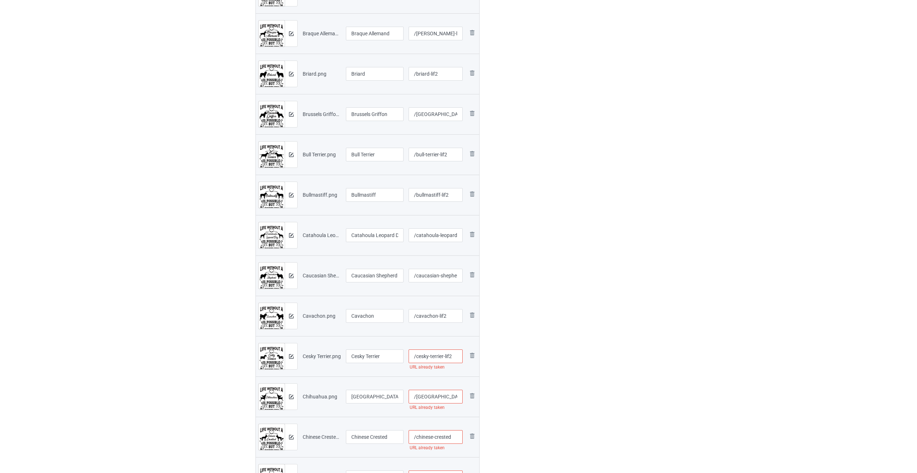
paste input "-lif2"
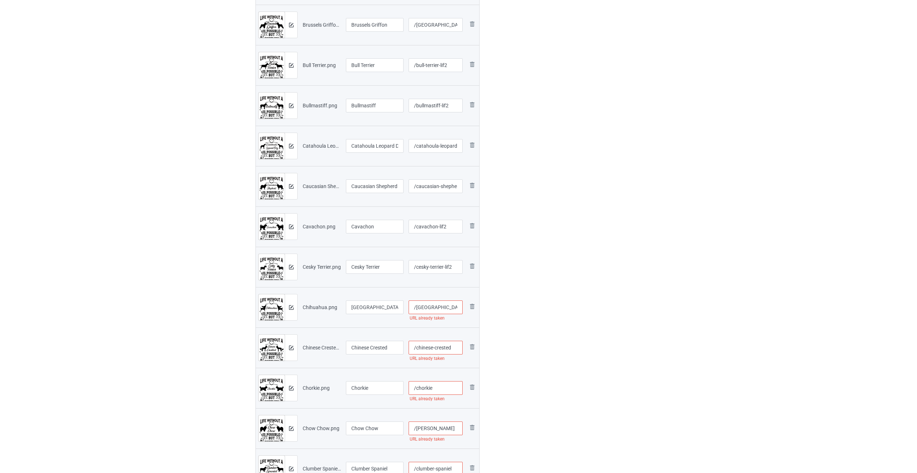
scroll to position [360, 0]
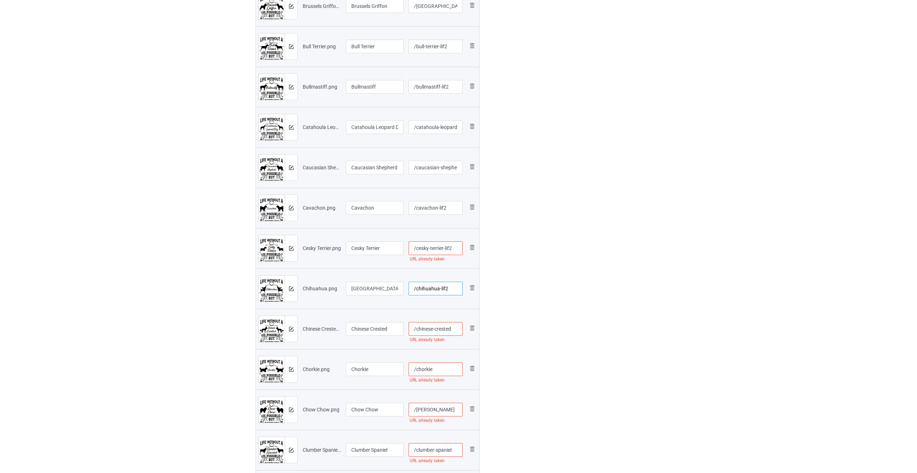
type input "/chihuahua-lif2"
click at [456, 331] on input "/chinese-crested" at bounding box center [436, 329] width 54 height 14
paste input "-lif2"
type input "/chinese-crested-lif2"
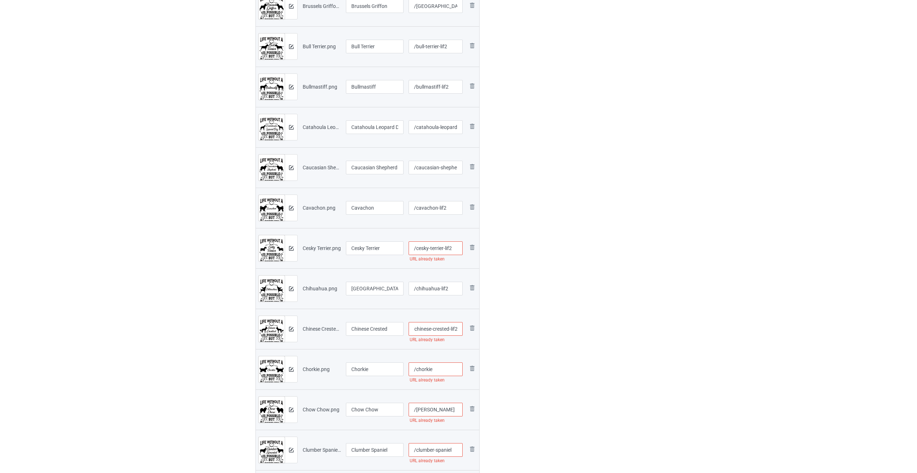
click at [455, 249] on input "/cesky-terrier-lif2" at bounding box center [436, 249] width 54 height 14
type input "/cesky-terrier-lif2"
click at [453, 369] on input "/chorkie" at bounding box center [436, 370] width 54 height 14
paste input "-lif2"
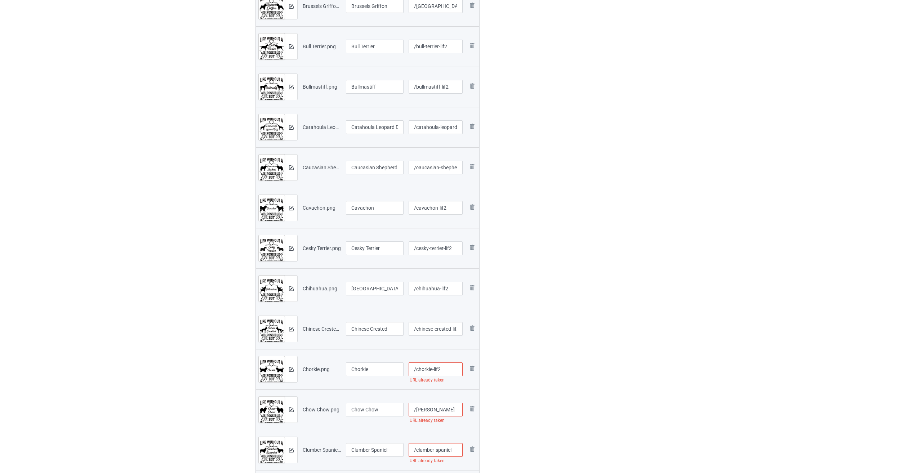
type input "/chorkie-lif2"
click at [447, 409] on input "/[PERSON_NAME]" at bounding box center [436, 410] width 54 height 14
paste input "-lif2"
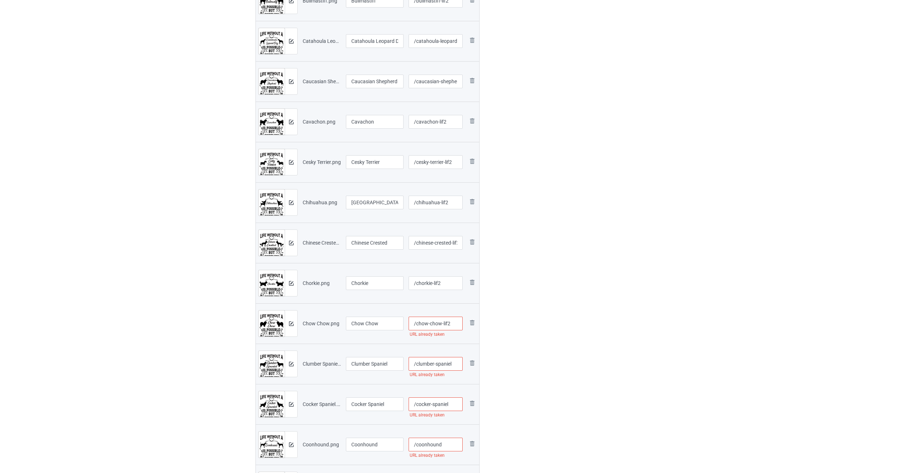
scroll to position [469, 0]
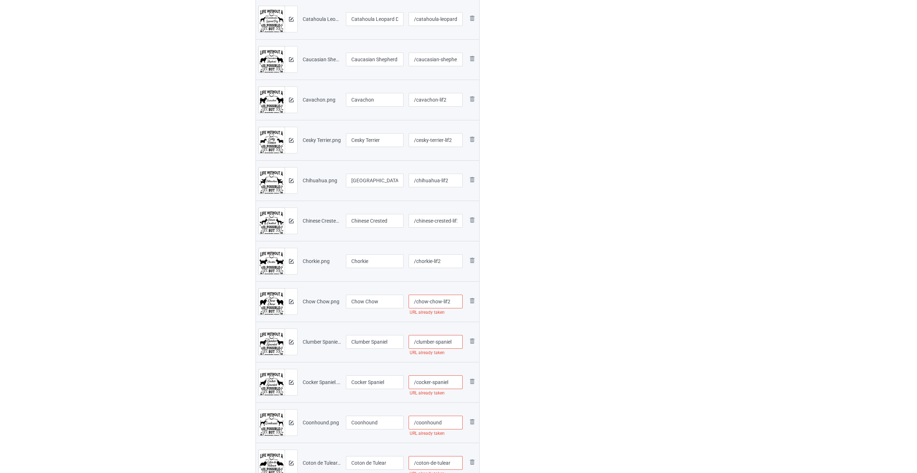
type input "/chow-chow-lif2"
click at [456, 344] on input "/clumber-spaniel" at bounding box center [436, 342] width 54 height 14
paste input "-lif2"
type input "/clumber-spaniel-lif2"
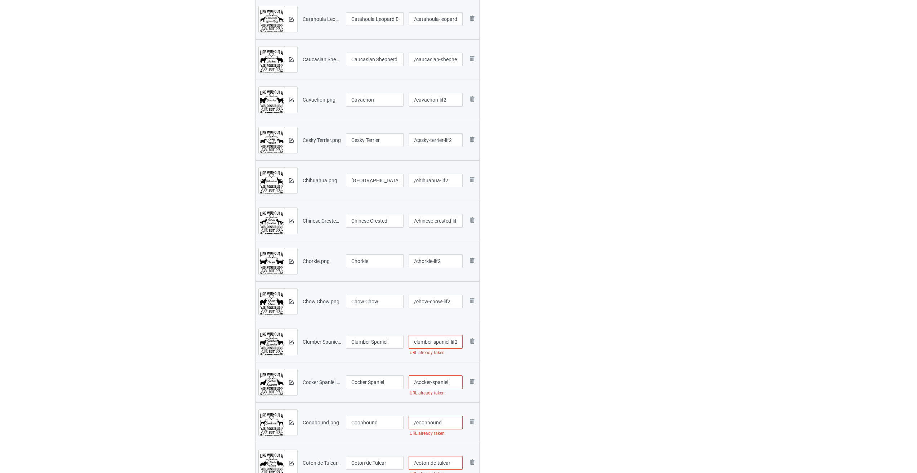
click at [456, 386] on input "/cocker-spaniel" at bounding box center [436, 383] width 54 height 14
paste input "-lif2"
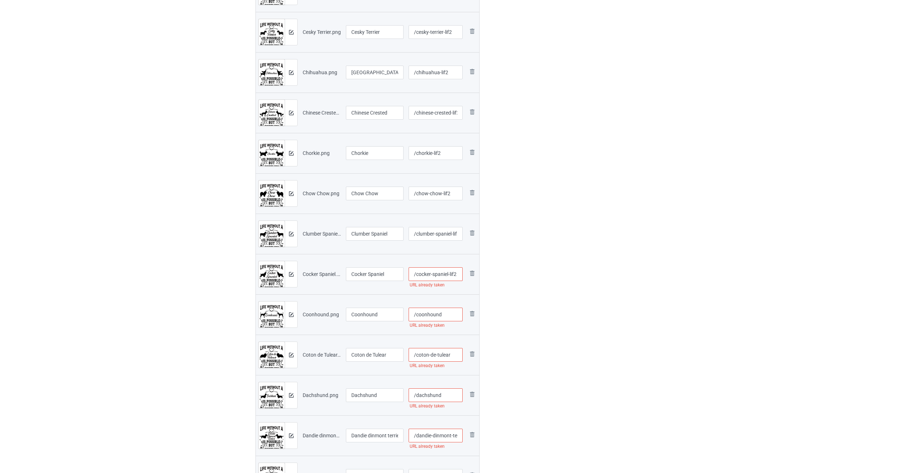
type input "/cocker-spaniel-lif2"
click at [449, 317] on input "/coonhound" at bounding box center [436, 315] width 54 height 14
paste input "-lif2"
type input "/coonhound-lif2"
click at [455, 353] on input "/coton-de-tulear" at bounding box center [436, 355] width 54 height 14
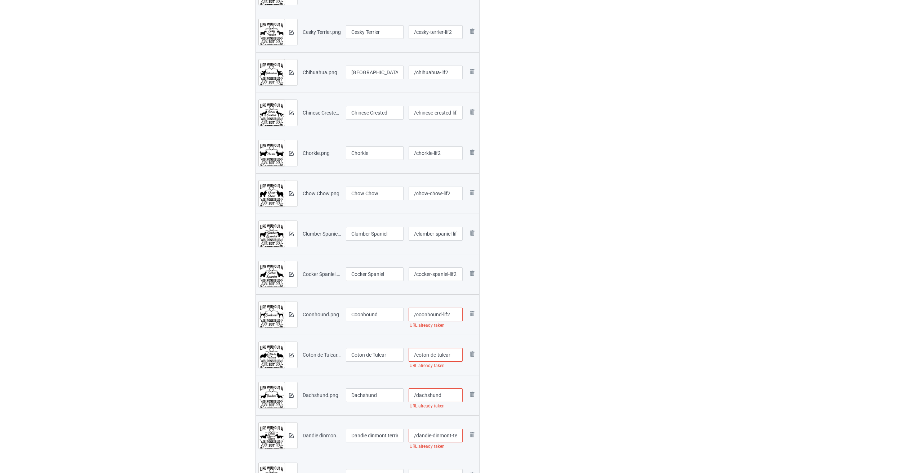
paste input "-lif2"
type input "/coton-de-tulear-lif2"
click at [454, 397] on input "/dachshund" at bounding box center [436, 396] width 54 height 14
paste input "-lif2"
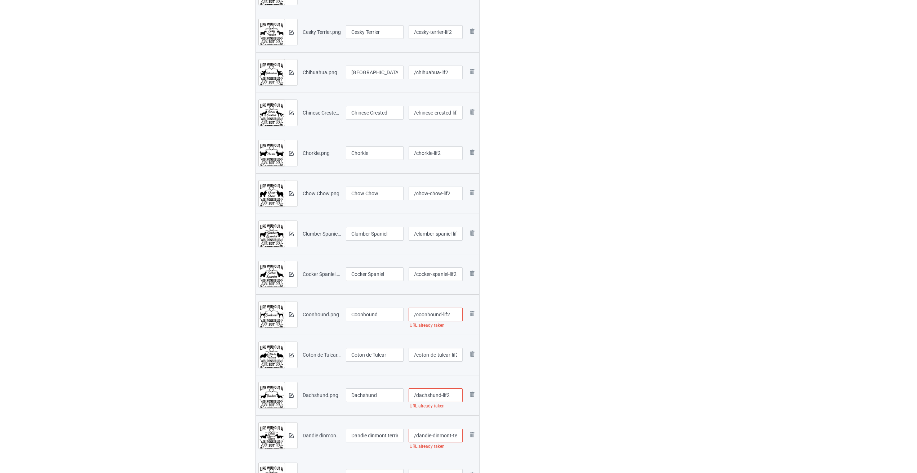
type input "/dachshund-lif2"
click at [453, 316] on input "/coonhound-lif2" at bounding box center [436, 315] width 54 height 14
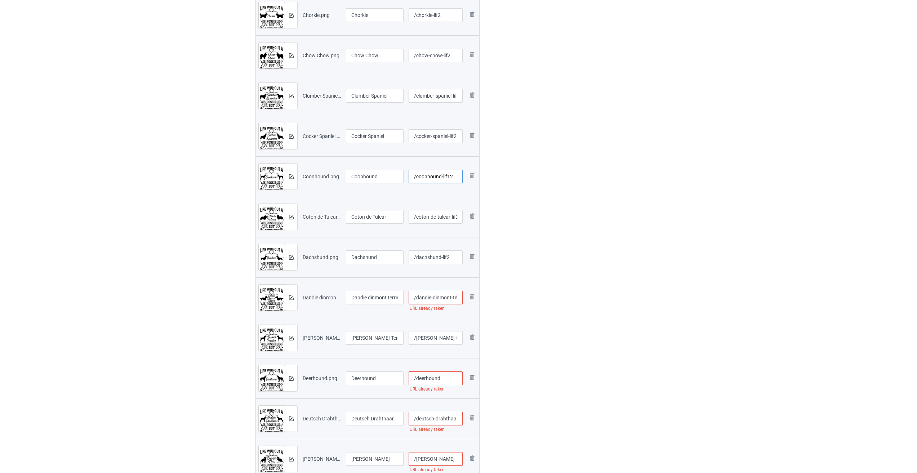
scroll to position [721, 0]
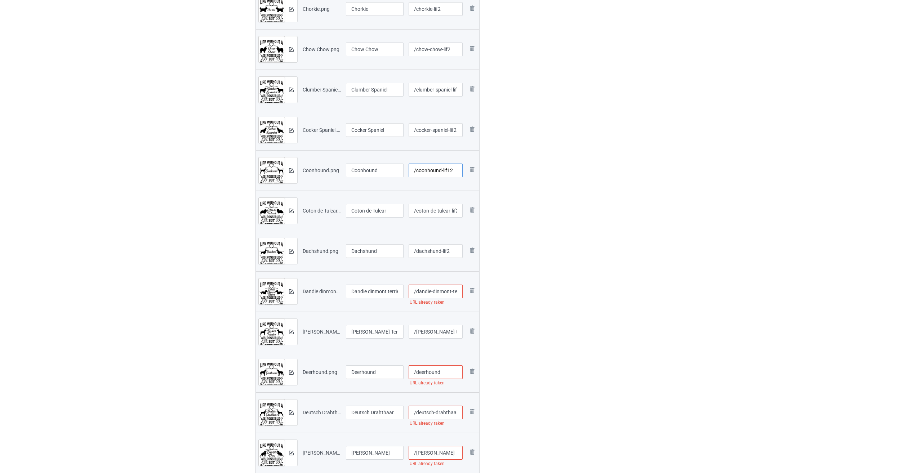
type input "/coonhound-lif12"
click at [445, 290] on input "/dandie-dinmont-terrier" at bounding box center [436, 292] width 54 height 14
paste input "-lif2"
type input "/dandie-dinmont-terrier-lif2"
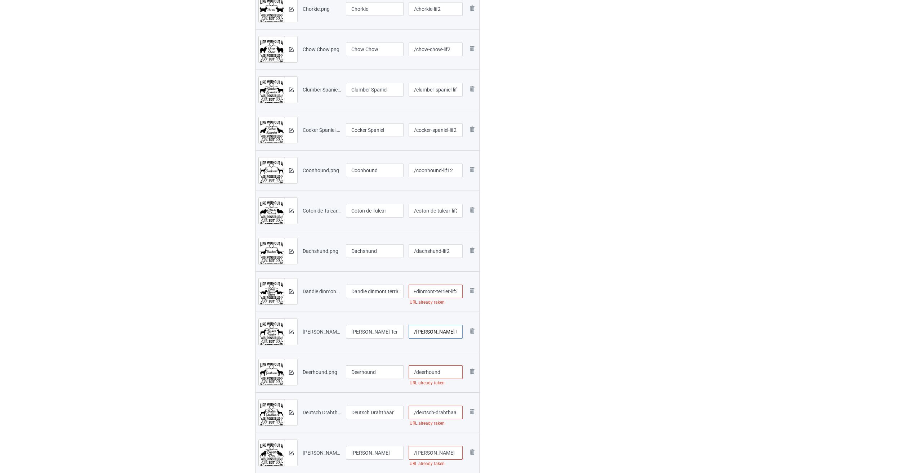
click at [455, 331] on input "/[PERSON_NAME]-terrier" at bounding box center [436, 332] width 54 height 14
paste input "-lif2"
type input "/[PERSON_NAME]-terrier-lif2"
click at [449, 374] on input "/deerhound" at bounding box center [436, 373] width 54 height 14
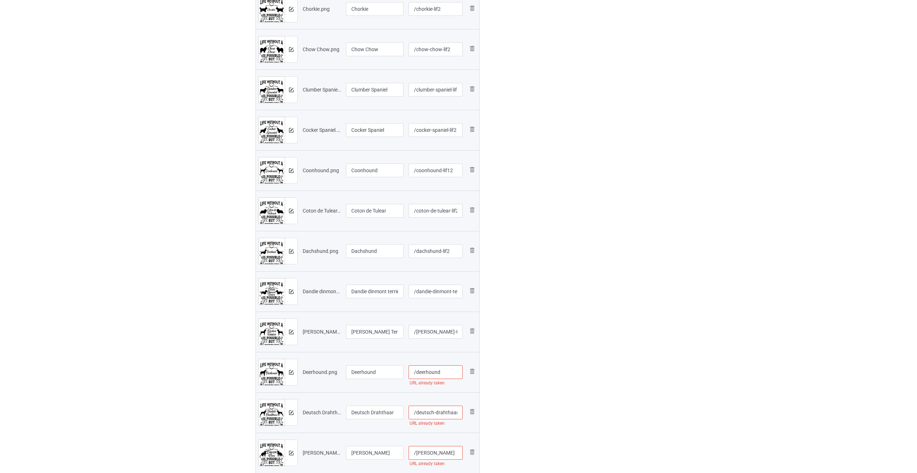
paste input "-lif2"
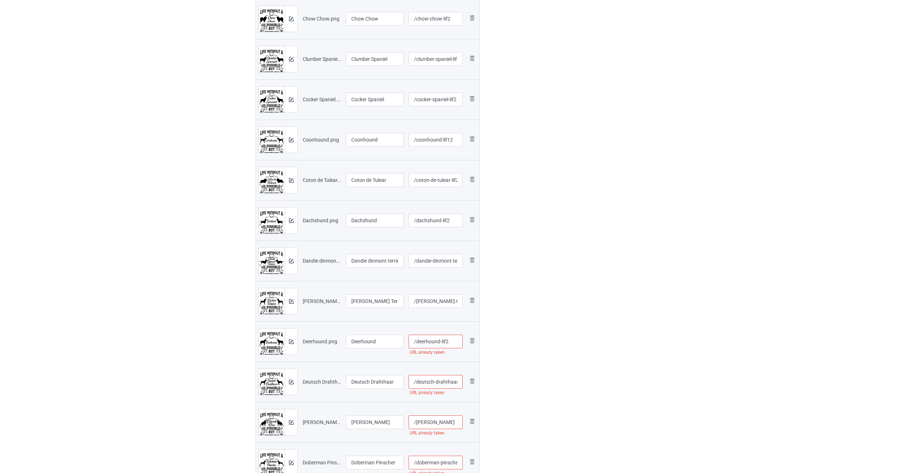
scroll to position [793, 0]
type input "/deerhound-lif2"
click at [442, 342] on input "/deutsch-drahthaar" at bounding box center [436, 341] width 54 height 14
paste input "-lif2"
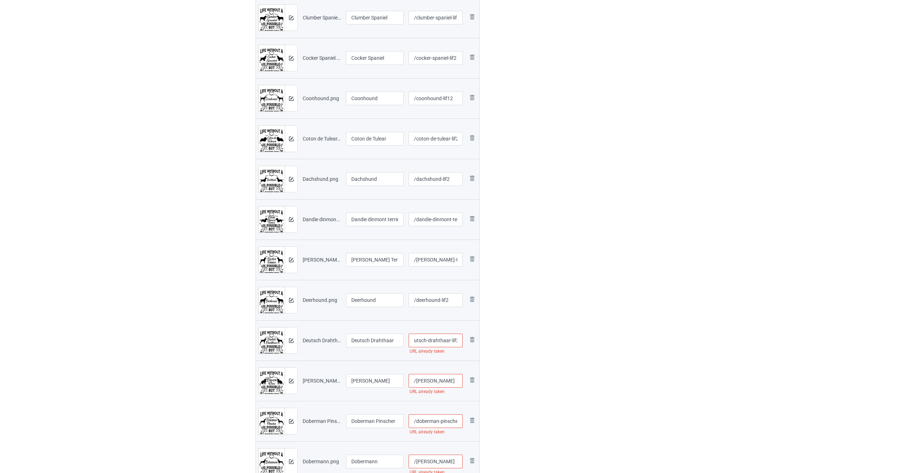
type input "/deutsch-drahthaar-lif2"
click at [442, 382] on input "/[PERSON_NAME]" at bounding box center [436, 381] width 54 height 14
paste input "-lif2"
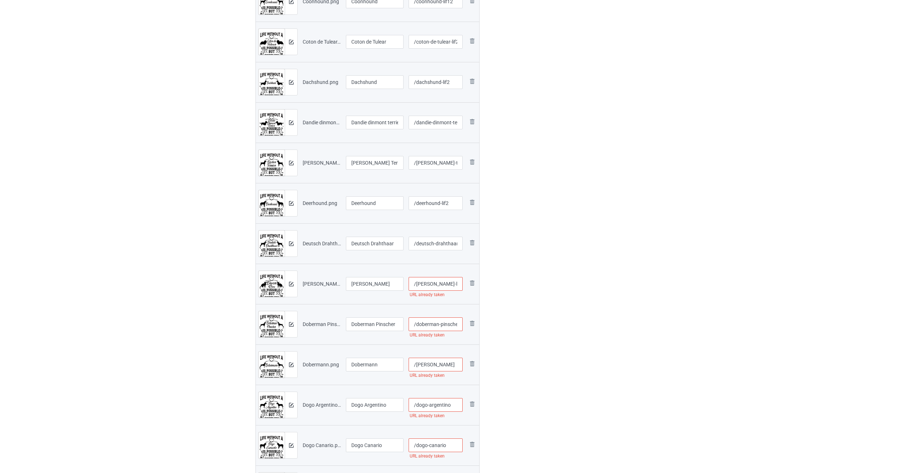
scroll to position [901, 0]
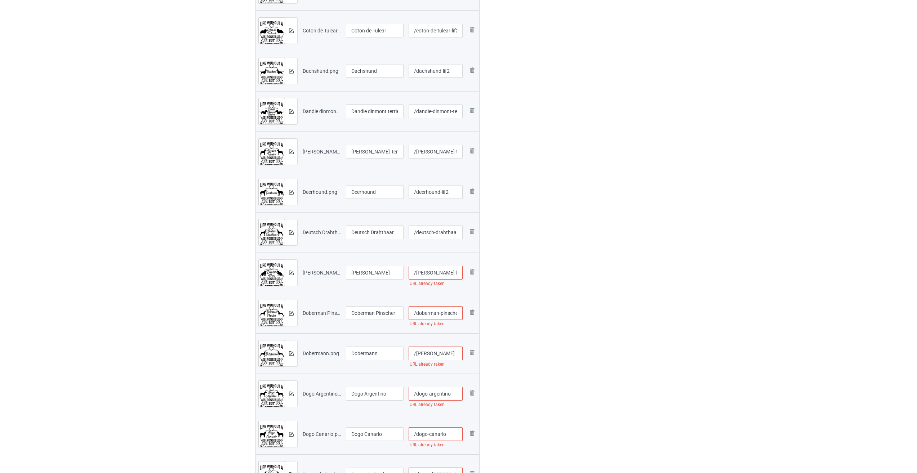
type input "/[PERSON_NAME]-lif2"
click at [449, 313] on input "/doberman-pinscher" at bounding box center [436, 313] width 54 height 14
paste input "-lif2"
type input "/doberman-pinscher-lif2"
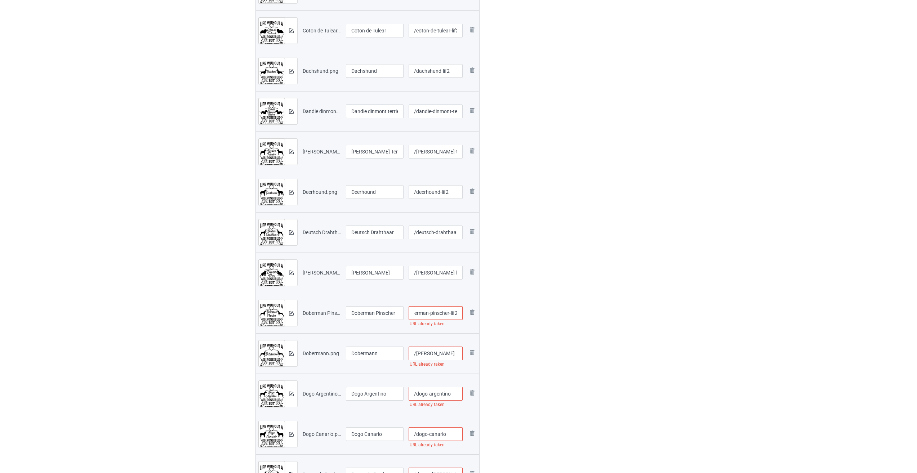
click at [451, 354] on input "/[PERSON_NAME]" at bounding box center [436, 354] width 54 height 14
paste input "-lif2"
type input "/dobermann-lif2"
click at [455, 400] on input "/dogo-argentino" at bounding box center [436, 394] width 54 height 14
paste input "-lif2"
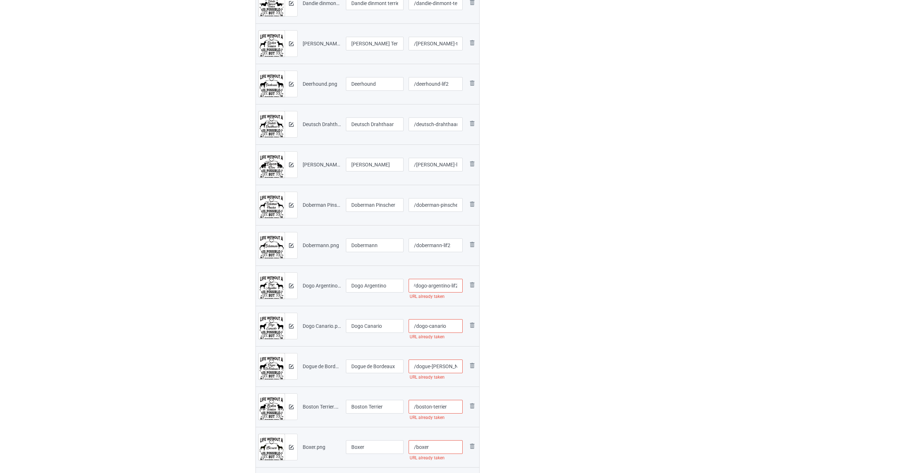
type input "/dogo-argentino-lif2"
click at [450, 327] on input "/dogo-canario" at bounding box center [436, 326] width 54 height 14
paste input "-lif2"
type input "/dogo-canario-lif2"
click at [442, 369] on input "/dogue-[PERSON_NAME]" at bounding box center [436, 367] width 54 height 14
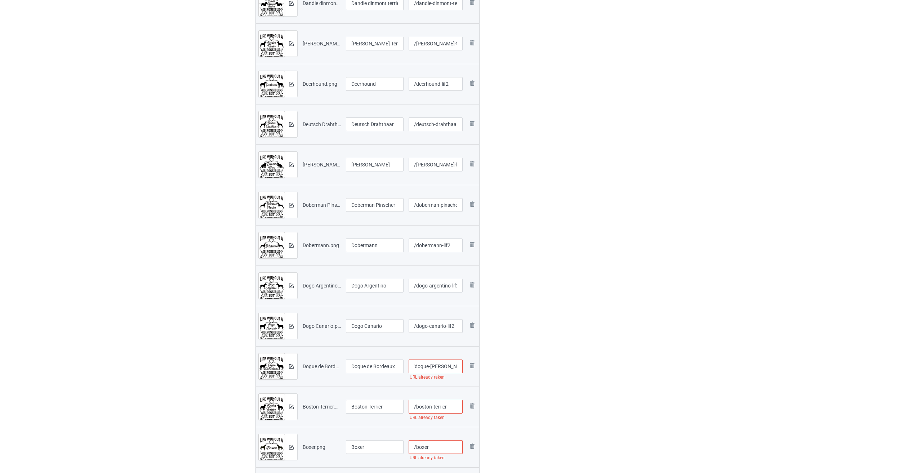
paste input "-lif2"
type input "/dogue-[PERSON_NAME]-lif2"
click at [452, 409] on input "/boston-terrier" at bounding box center [436, 407] width 54 height 14
paste input "-lif2"
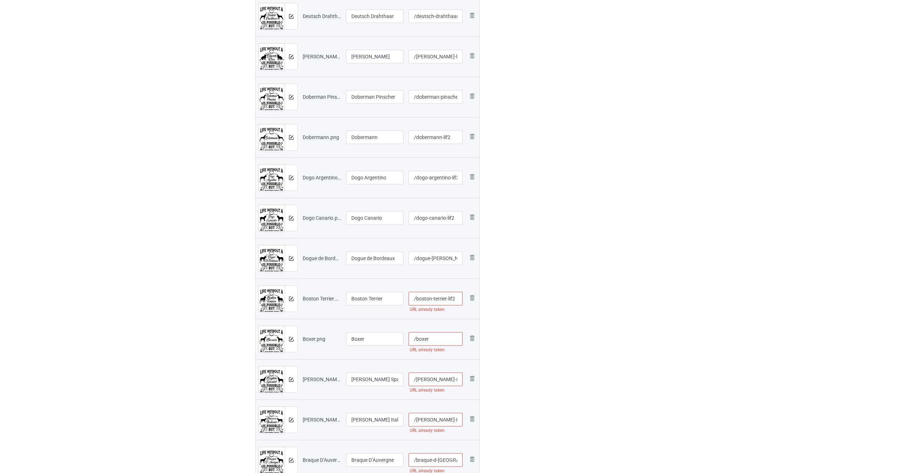
type input "/boston-terrier-lif2"
click at [439, 340] on input "/boxer" at bounding box center [436, 339] width 54 height 14
paste
type input "/boxer-lif2"
click at [454, 375] on input "/[PERSON_NAME]-spaniel" at bounding box center [436, 380] width 54 height 14
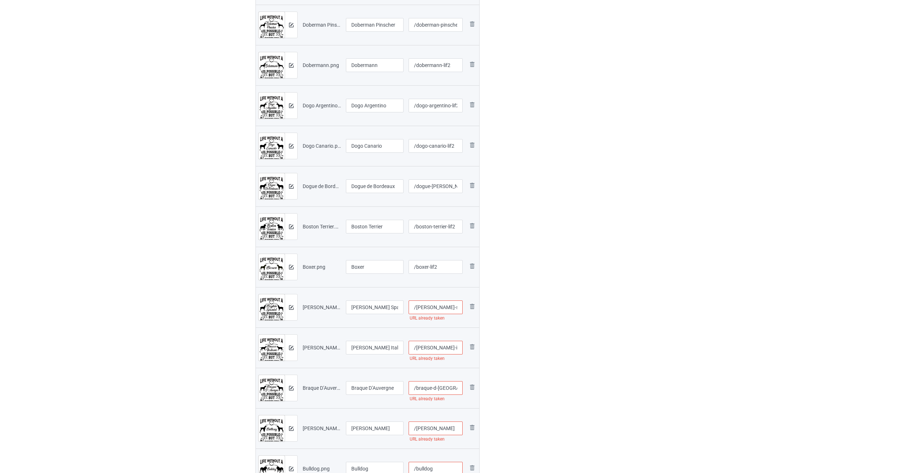
type input "/[PERSON_NAME]-spaniel-lif2"
click at [458, 349] on input "/[PERSON_NAME]-italiano" at bounding box center [436, 348] width 54 height 14
type input "/[PERSON_NAME]-italiano-lif2"
click at [438, 389] on input "/braque-d-[GEOGRAPHIC_DATA]" at bounding box center [436, 388] width 54 height 14
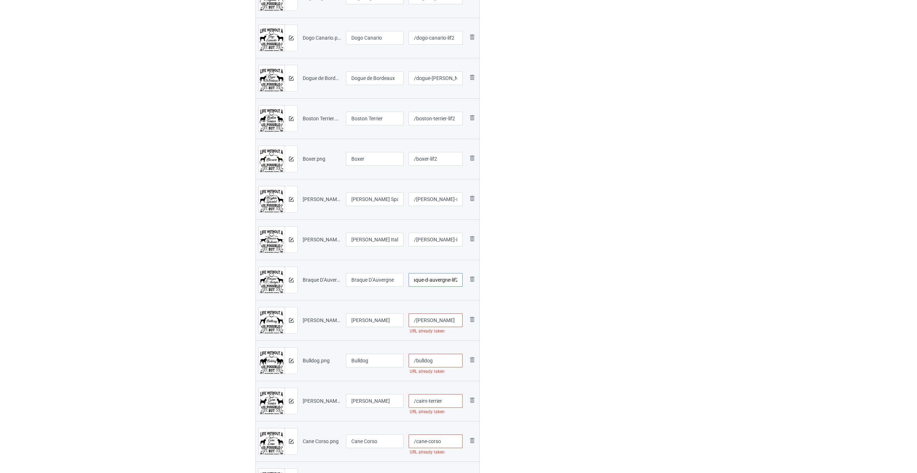
type input "/braque-d-auvergne-lif2"
click at [442, 321] on input "/[PERSON_NAME]" at bounding box center [436, 321] width 54 height 14
type input "/brittany-lif2"
click at [440, 362] on input "/bulldog" at bounding box center [436, 361] width 54 height 14
type input "/bulldog-lif2"
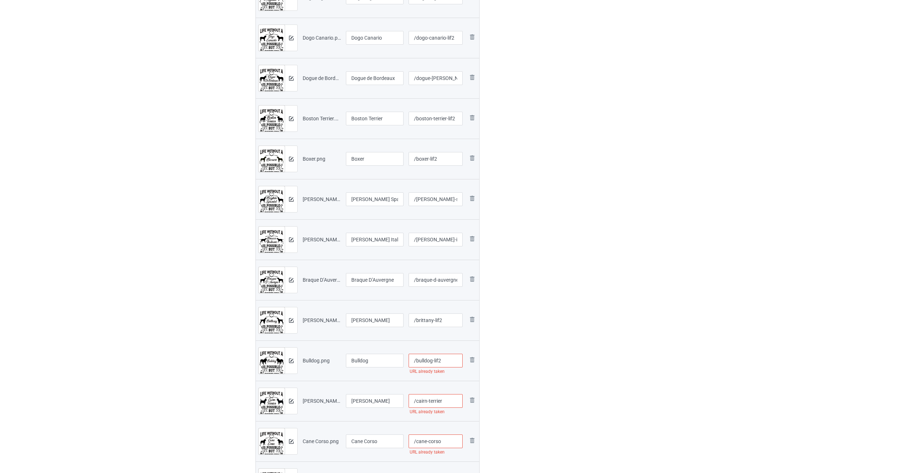
click at [452, 404] on input "/cairn-terrier" at bounding box center [436, 401] width 54 height 14
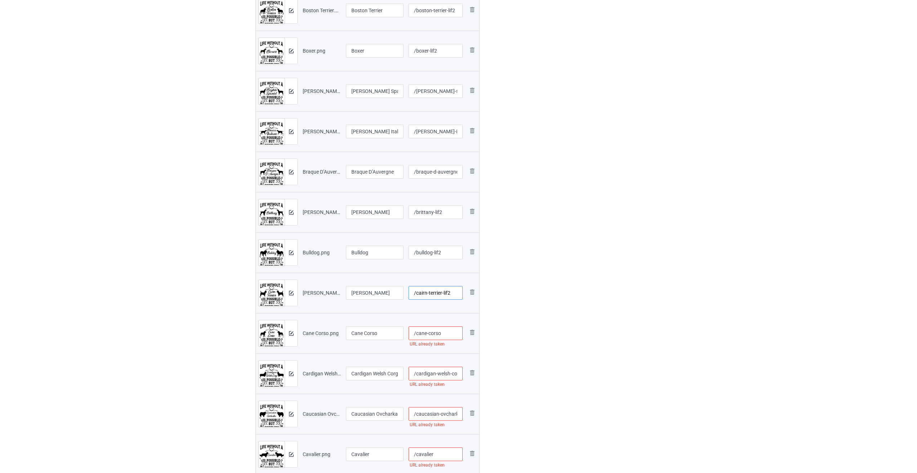
type input "/cairn-terrier-lif2"
click at [449, 336] on input "/cane-corso" at bounding box center [436, 334] width 54 height 14
type input "/cane-corso-lif2"
click at [440, 370] on input "/cardigan-welsh-corgi" at bounding box center [436, 374] width 54 height 14
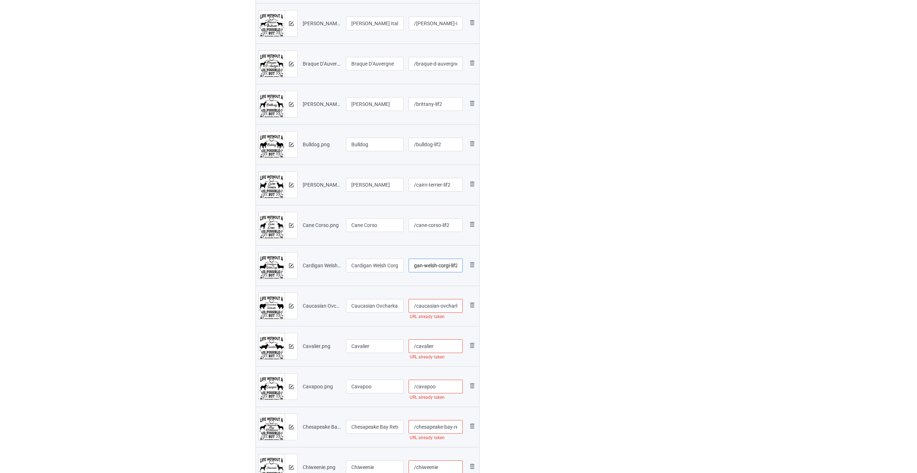
type input "/cardigan-welsh-corgi-lif2"
click at [428, 309] on input "/caucasian-ovcharka" at bounding box center [436, 306] width 54 height 14
type input "/caucasian-ovcharka-lif2"
click at [438, 348] on input "/cavalier" at bounding box center [436, 347] width 54 height 14
type input "/cavalier-lif2"
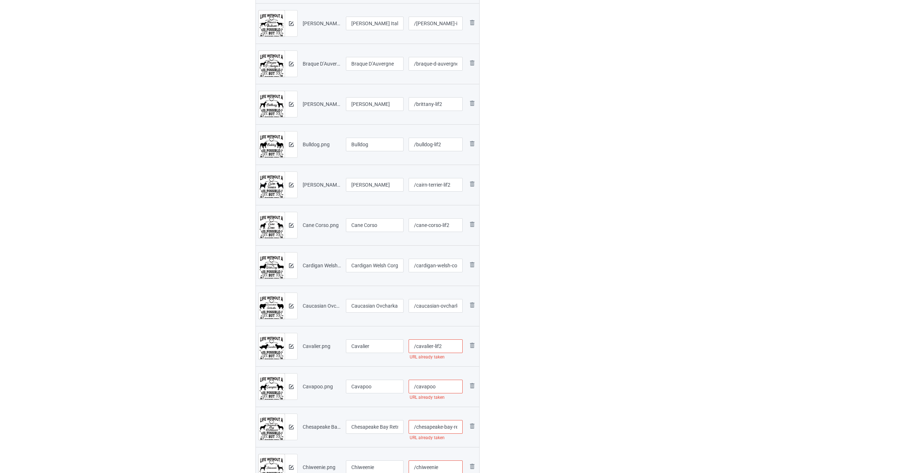
click at [444, 383] on input "/cavapoo" at bounding box center [436, 387] width 54 height 14
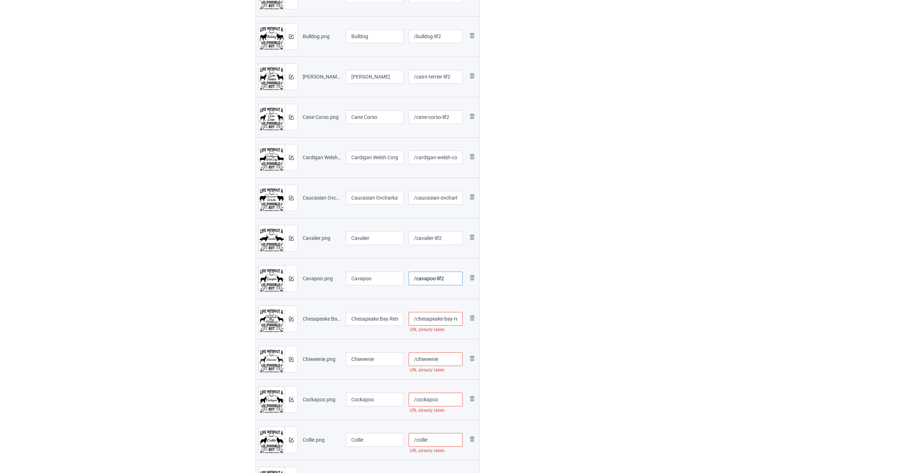
type input "/cavapoo-lif2"
click at [440, 319] on input "/chesapeake-bay-retriever" at bounding box center [436, 319] width 54 height 14
type input "/chesapeake-bay-retriever-lif2"
click at [444, 360] on input "/chiweenie" at bounding box center [436, 360] width 54 height 14
type input "/chiweenie-lif2"
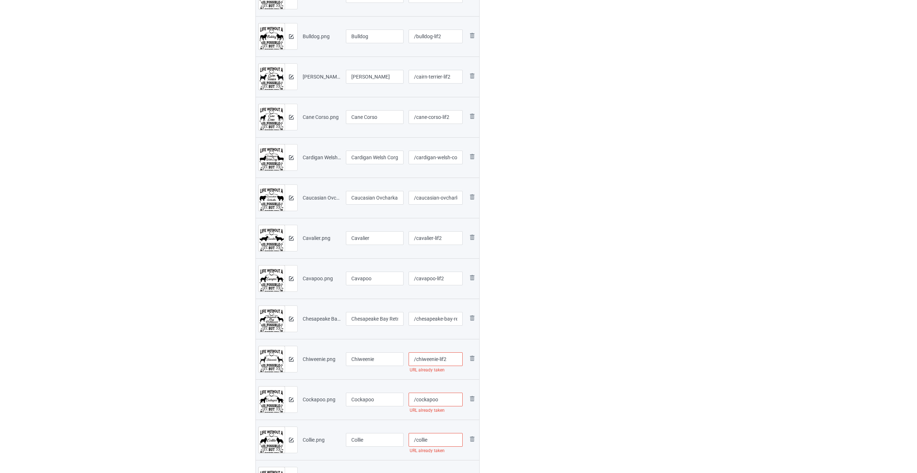
click at [442, 402] on input "/cockapoo" at bounding box center [436, 400] width 54 height 14
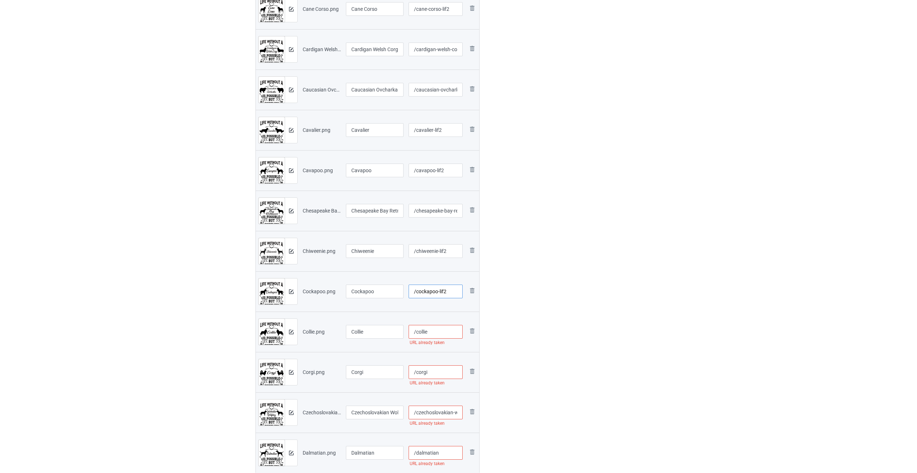
type input "/cockapoo-lif2"
click at [435, 329] on input "/collie" at bounding box center [436, 332] width 54 height 14
type input "/collie-lif2"
click at [439, 371] on input "/corgi" at bounding box center [436, 373] width 54 height 14
type input "/corgi-lif2"
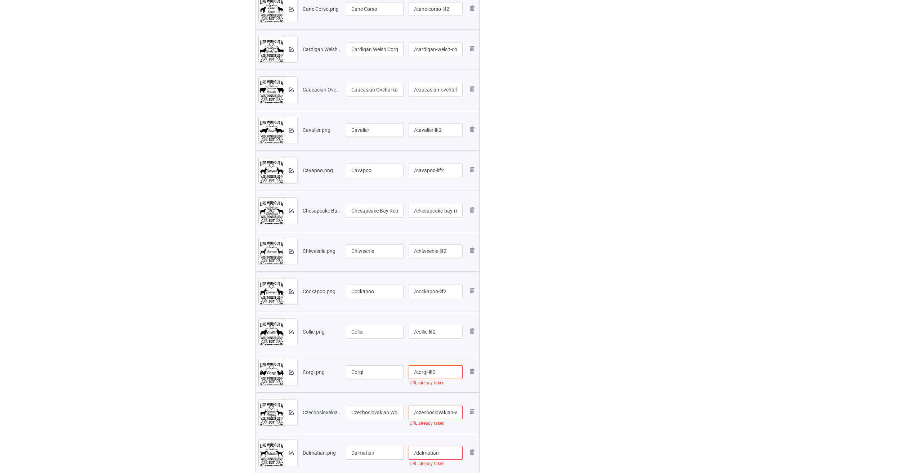
click at [446, 413] on input "/czechoslovakian-wolfdog" at bounding box center [436, 413] width 54 height 14
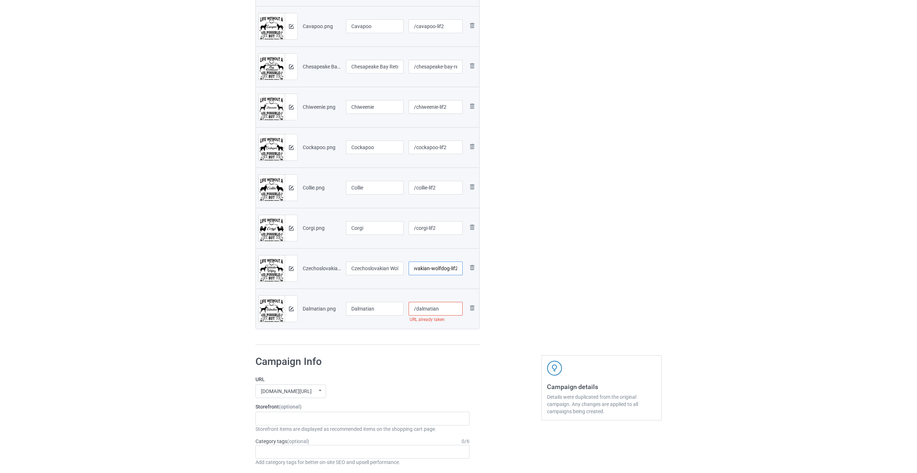
type input "/czechoslovakian-wolfdog-lif2"
click at [445, 310] on input "/dalmatian" at bounding box center [436, 309] width 54 height 14
type input "/dalmatian-lif2"
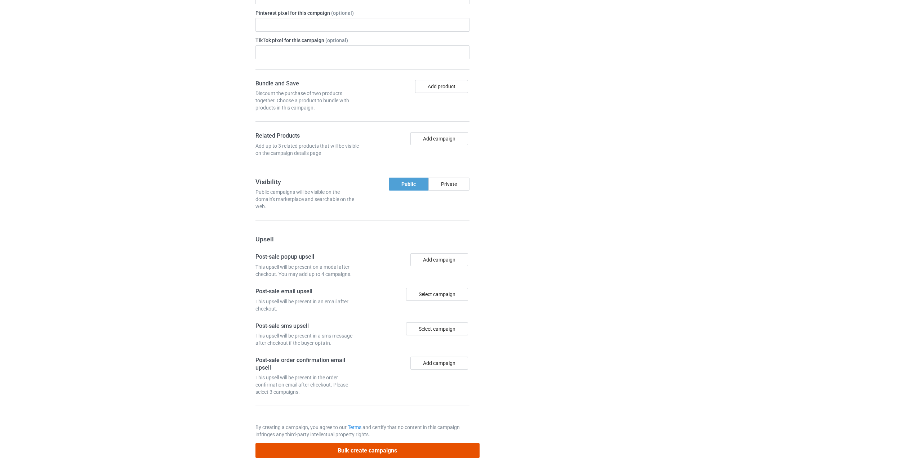
click at [394, 450] on button "Bulk create campaigns" at bounding box center [368, 450] width 224 height 15
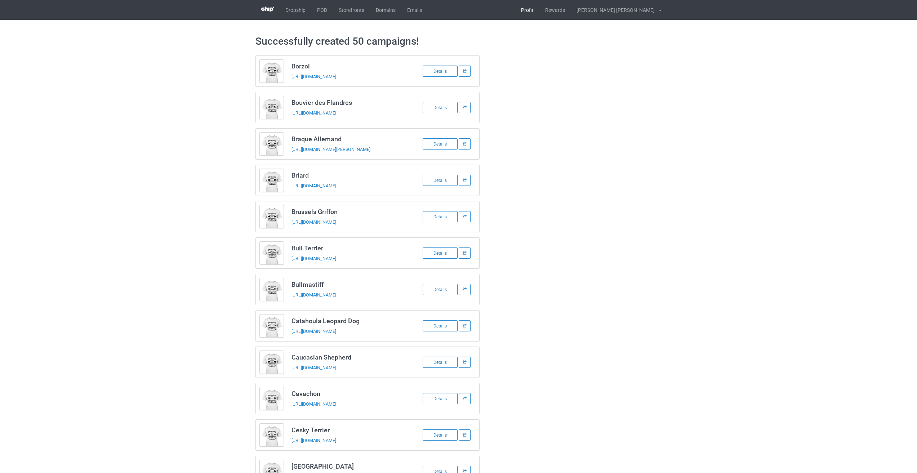
click at [540, 13] on link "Profit" at bounding box center [527, 10] width 24 height 20
